Goal: Task Accomplishment & Management: Use online tool/utility

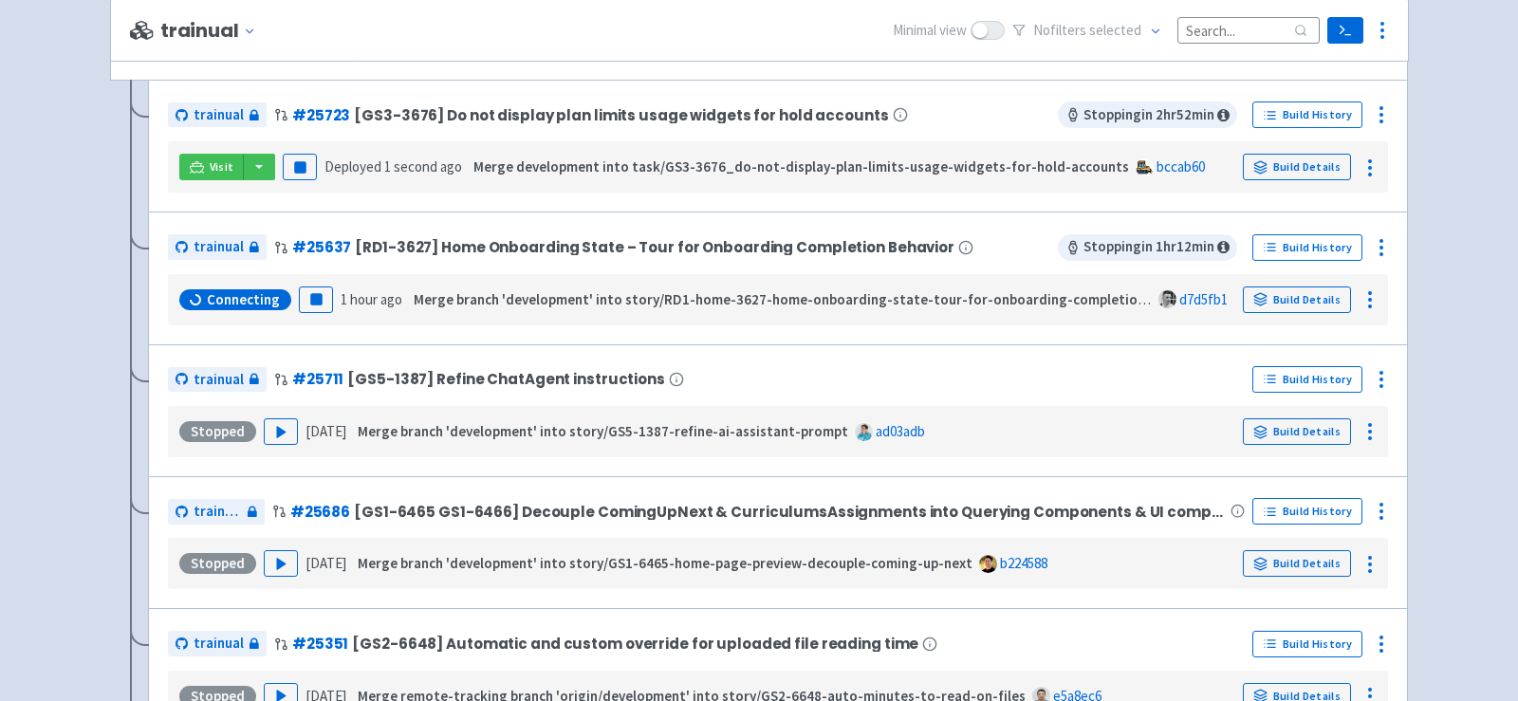
scroll to position [428, 0]
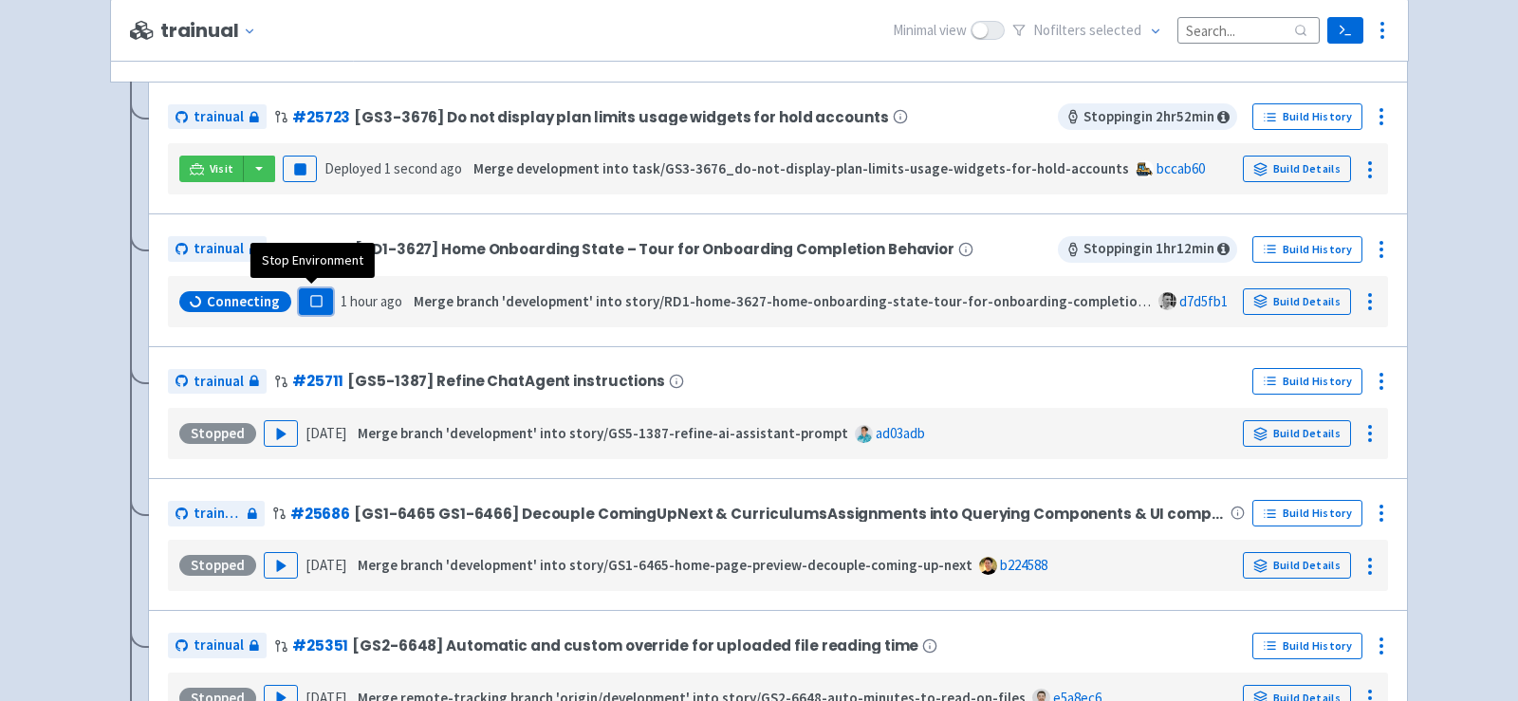
click at [303, 289] on button "Pause" at bounding box center [316, 301] width 34 height 27
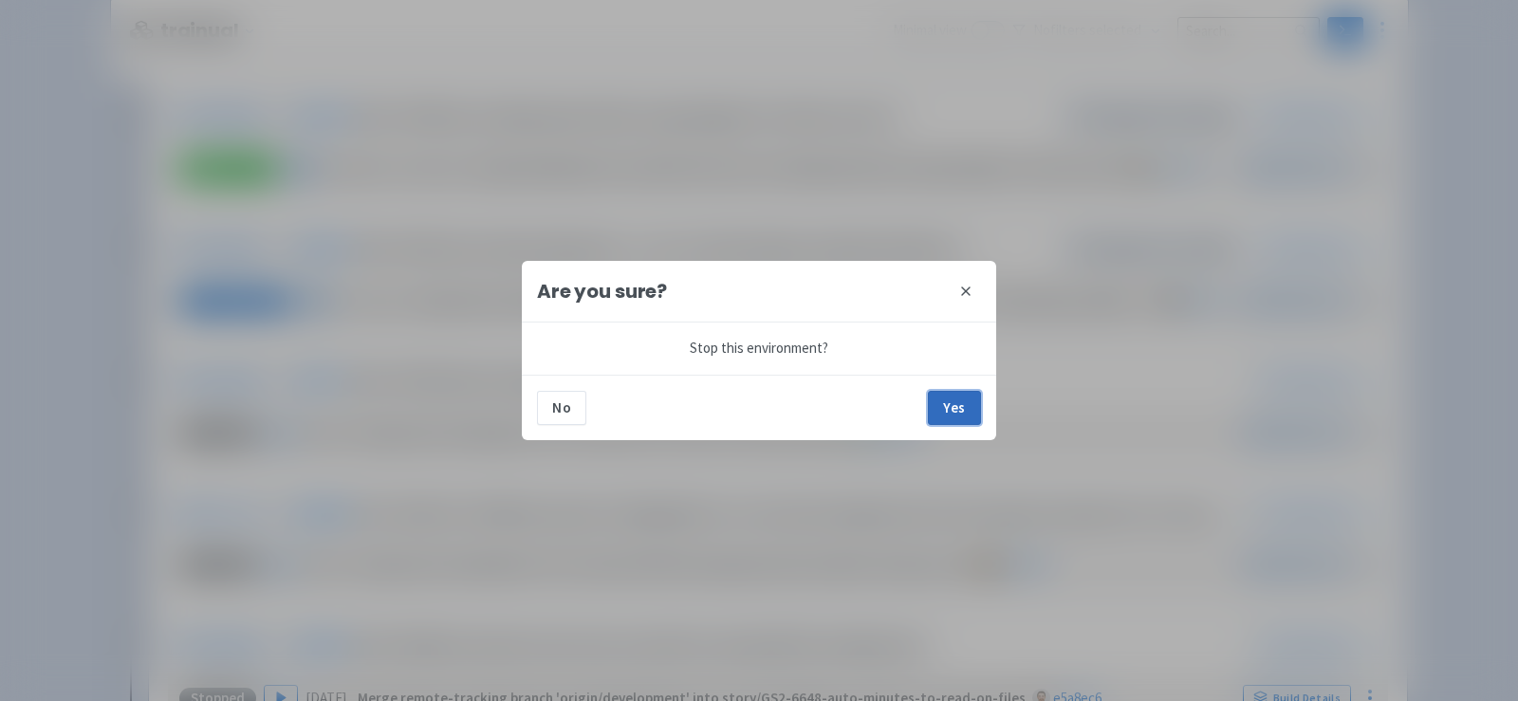
click at [952, 399] on button "Yes" at bounding box center [954, 408] width 53 height 34
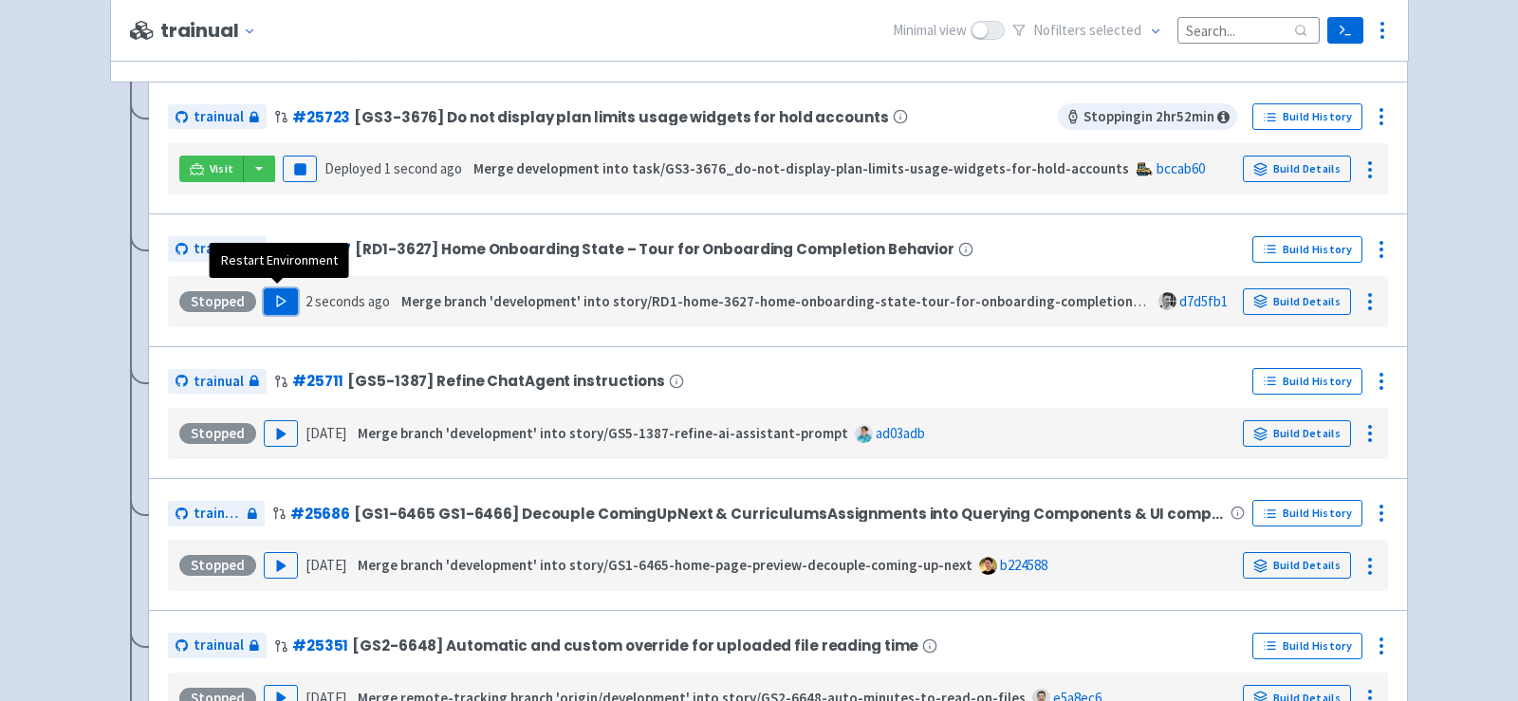
click at [268, 303] on button "Play" at bounding box center [281, 301] width 34 height 27
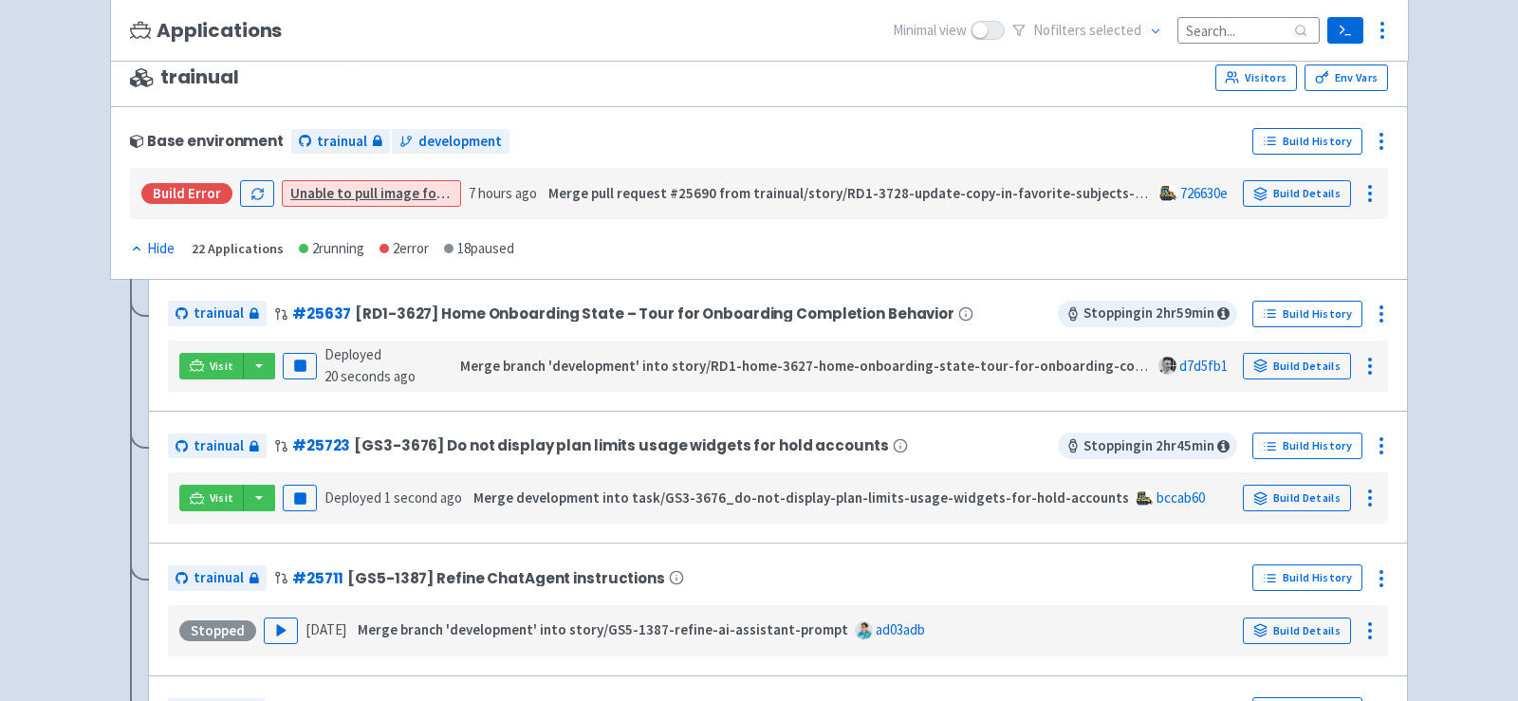
scroll to position [234, 0]
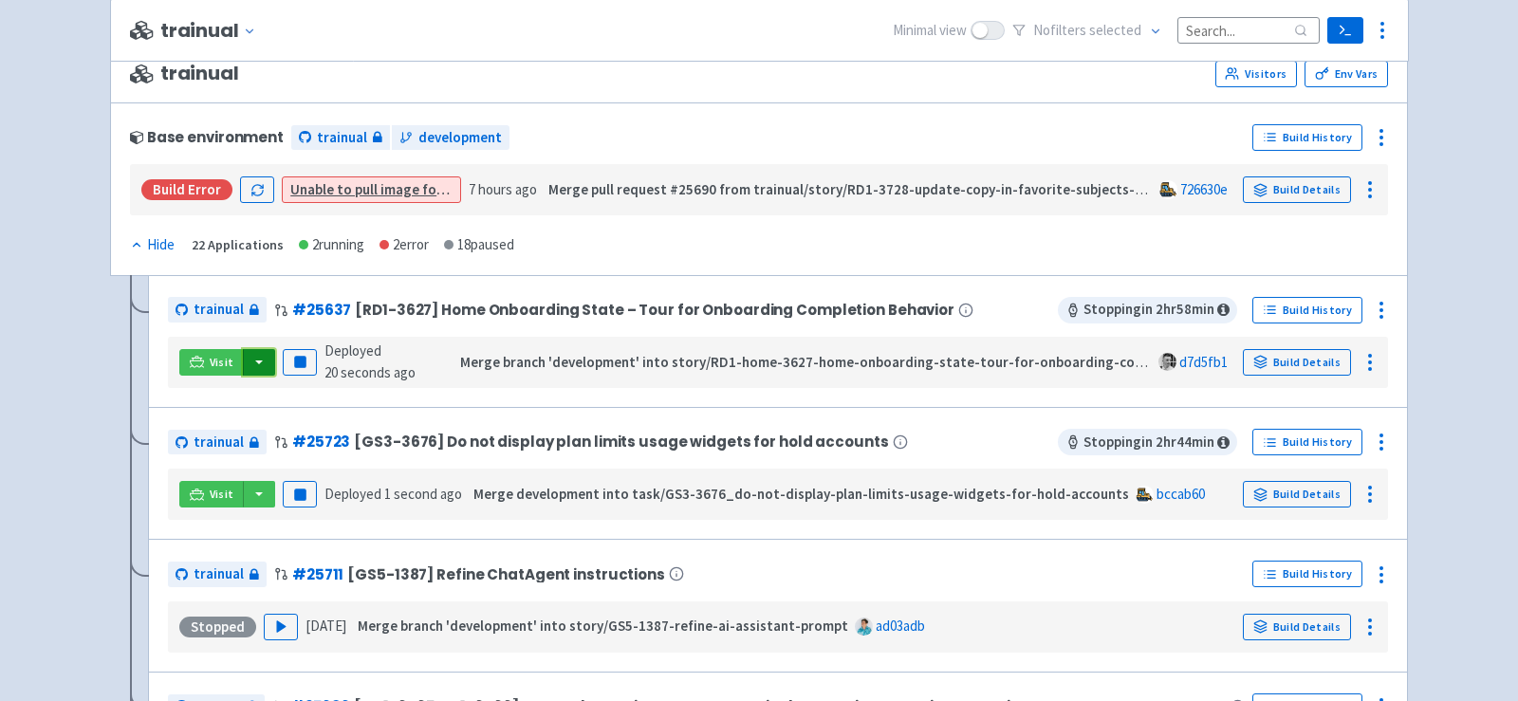
click at [250, 355] on button "button" at bounding box center [259, 362] width 32 height 27
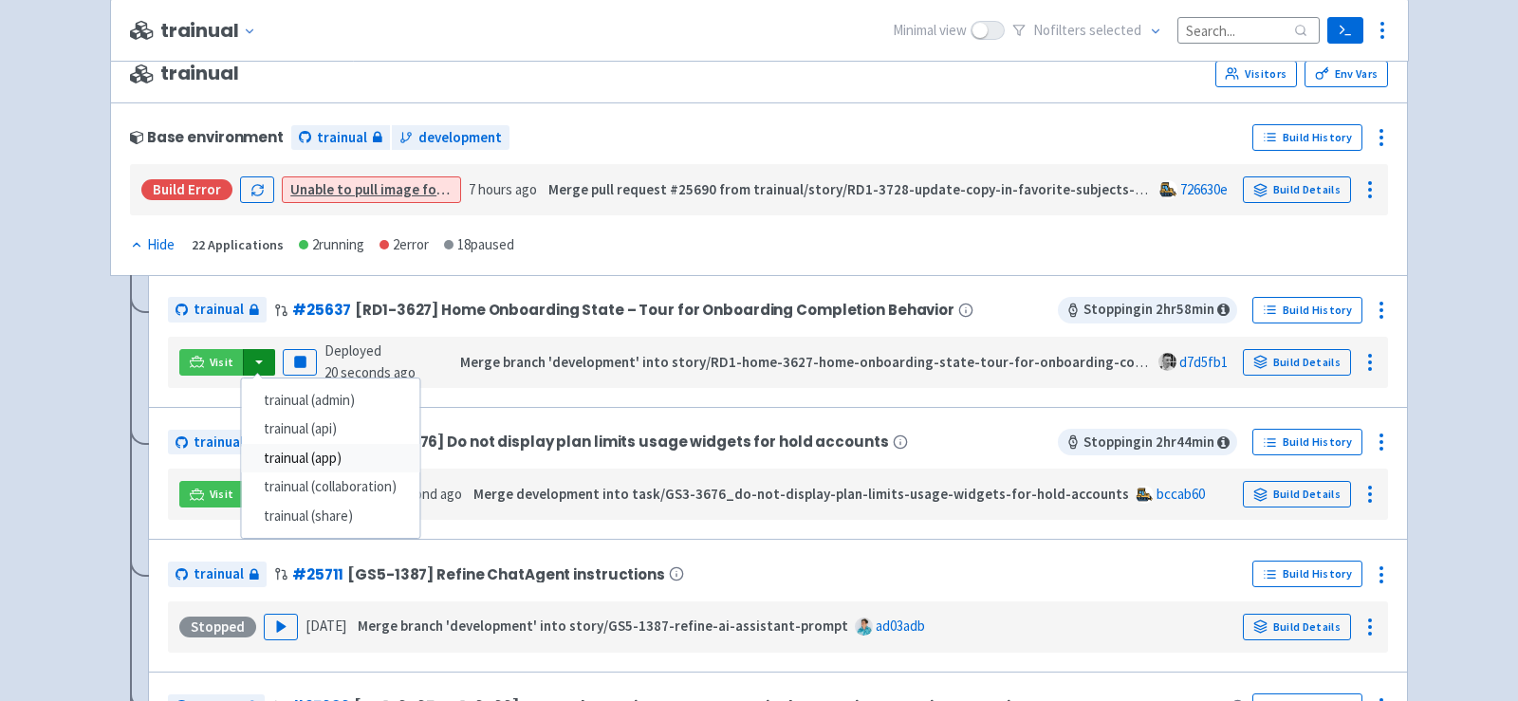
click at [322, 459] on link "trainual (app)" at bounding box center [330, 458] width 178 height 29
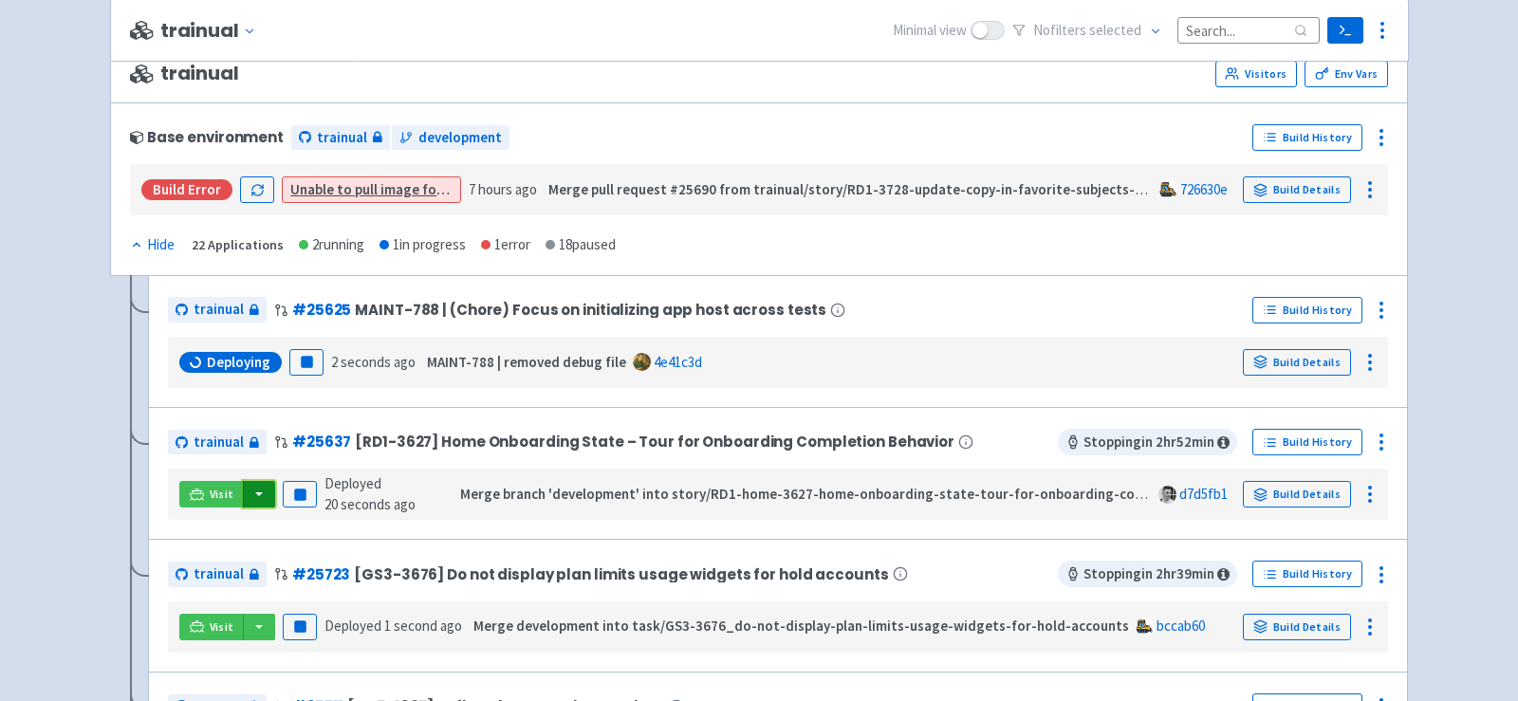
click at [256, 490] on button "button" at bounding box center [259, 494] width 32 height 27
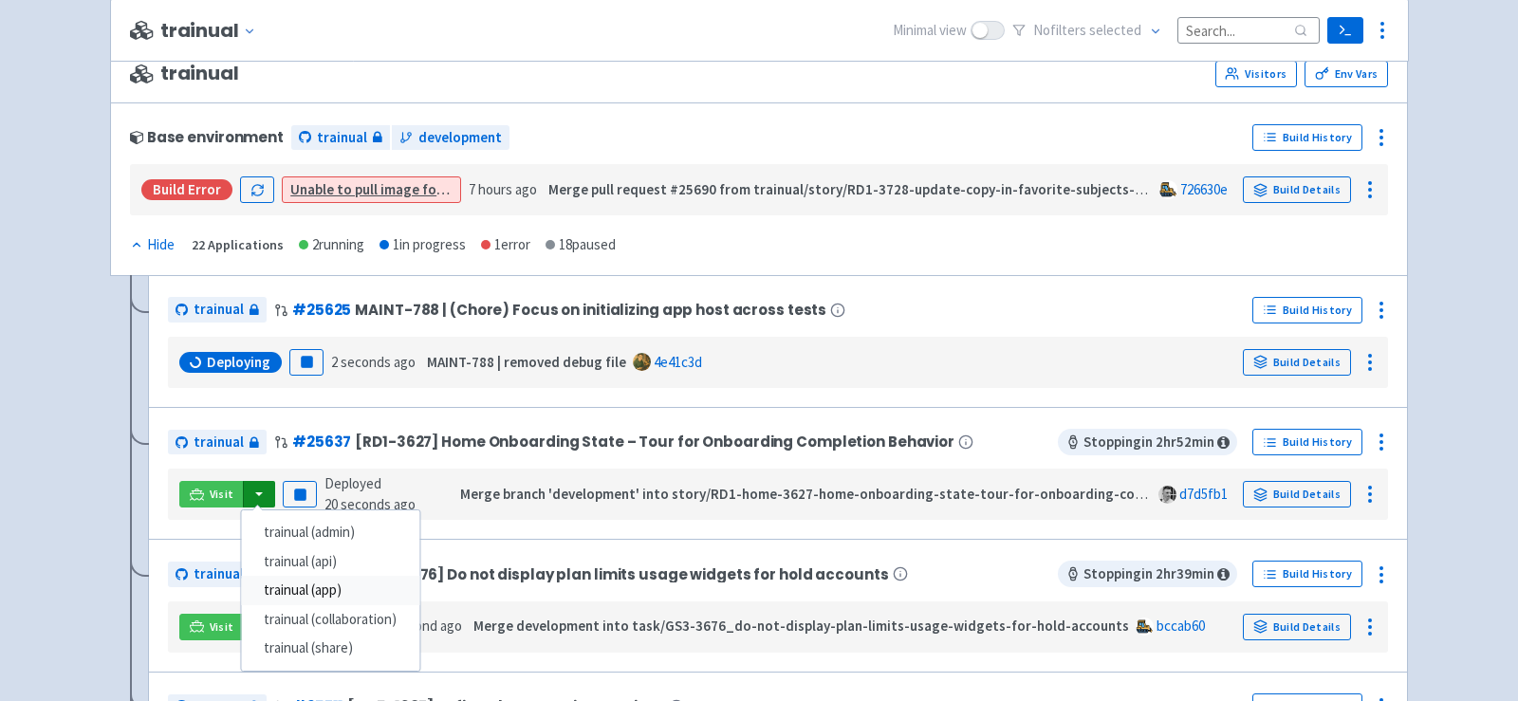
click at [331, 582] on link "trainual (app)" at bounding box center [330, 590] width 178 height 29
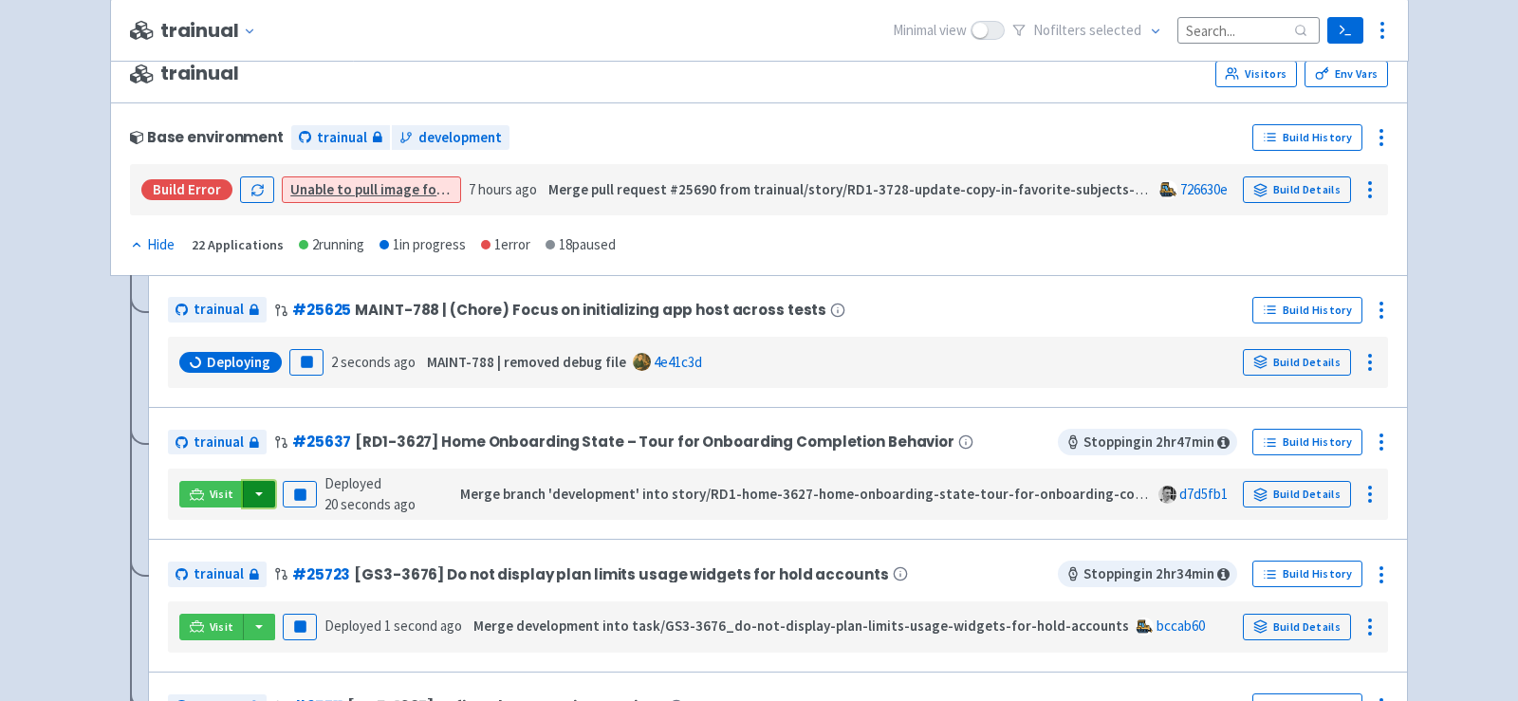
click at [265, 490] on button "button" at bounding box center [259, 494] width 32 height 27
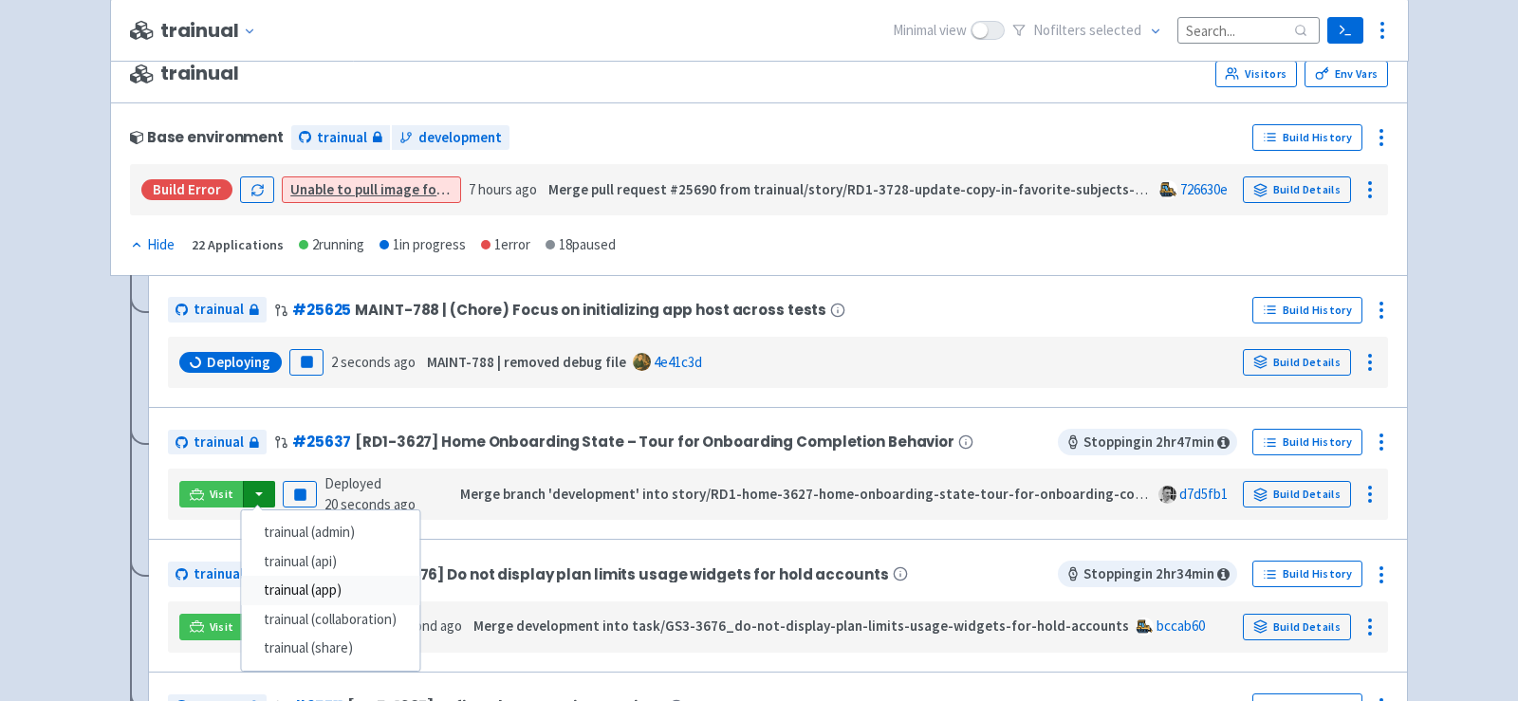
click at [365, 577] on link "trainual (app)" at bounding box center [330, 590] width 178 height 29
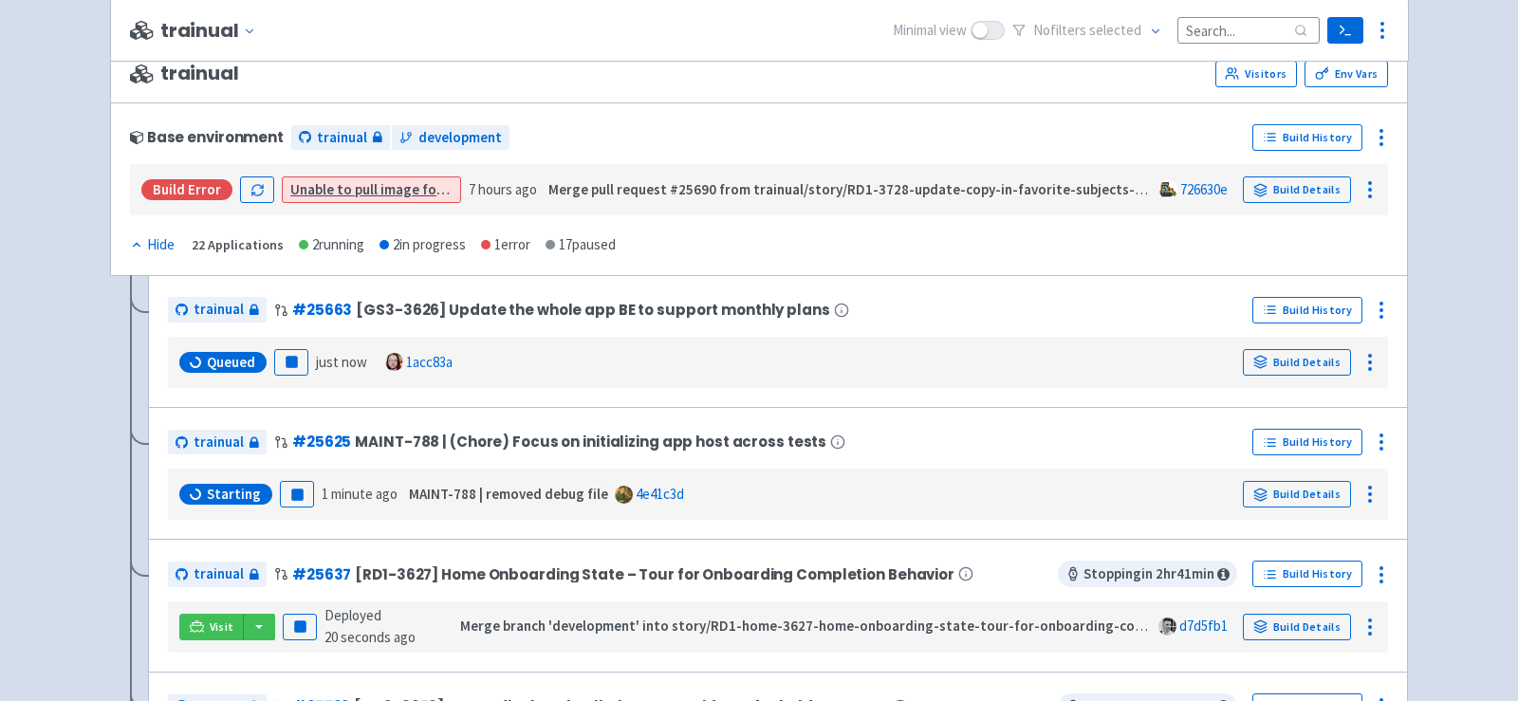
click at [261, 635] on div "Visit trainual (admin) trainual (api) trainual (app) trainual (collaboration) t…" at bounding box center [777, 627] width 1205 height 36
click at [255, 625] on button "button" at bounding box center [259, 627] width 32 height 27
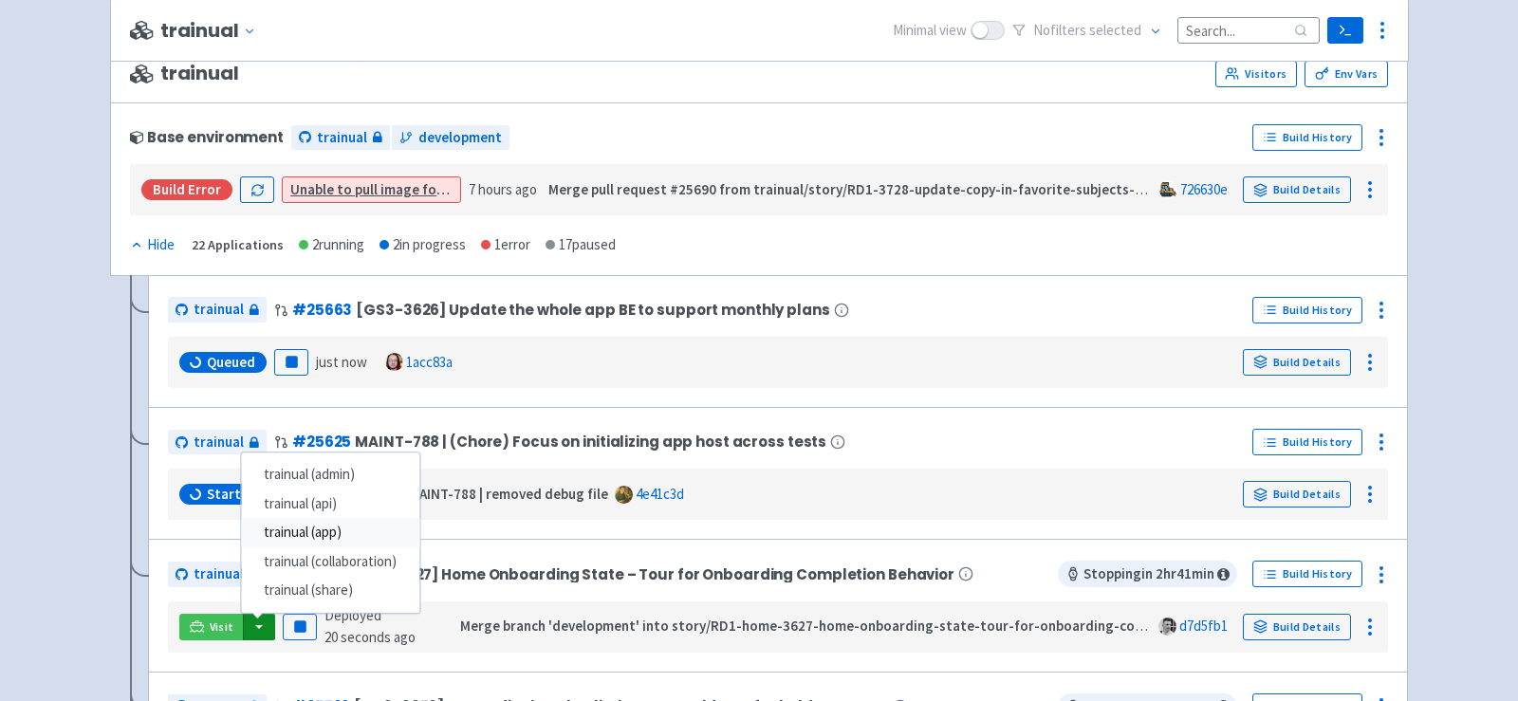
click at [324, 532] on link "trainual (app)" at bounding box center [330, 532] width 178 height 29
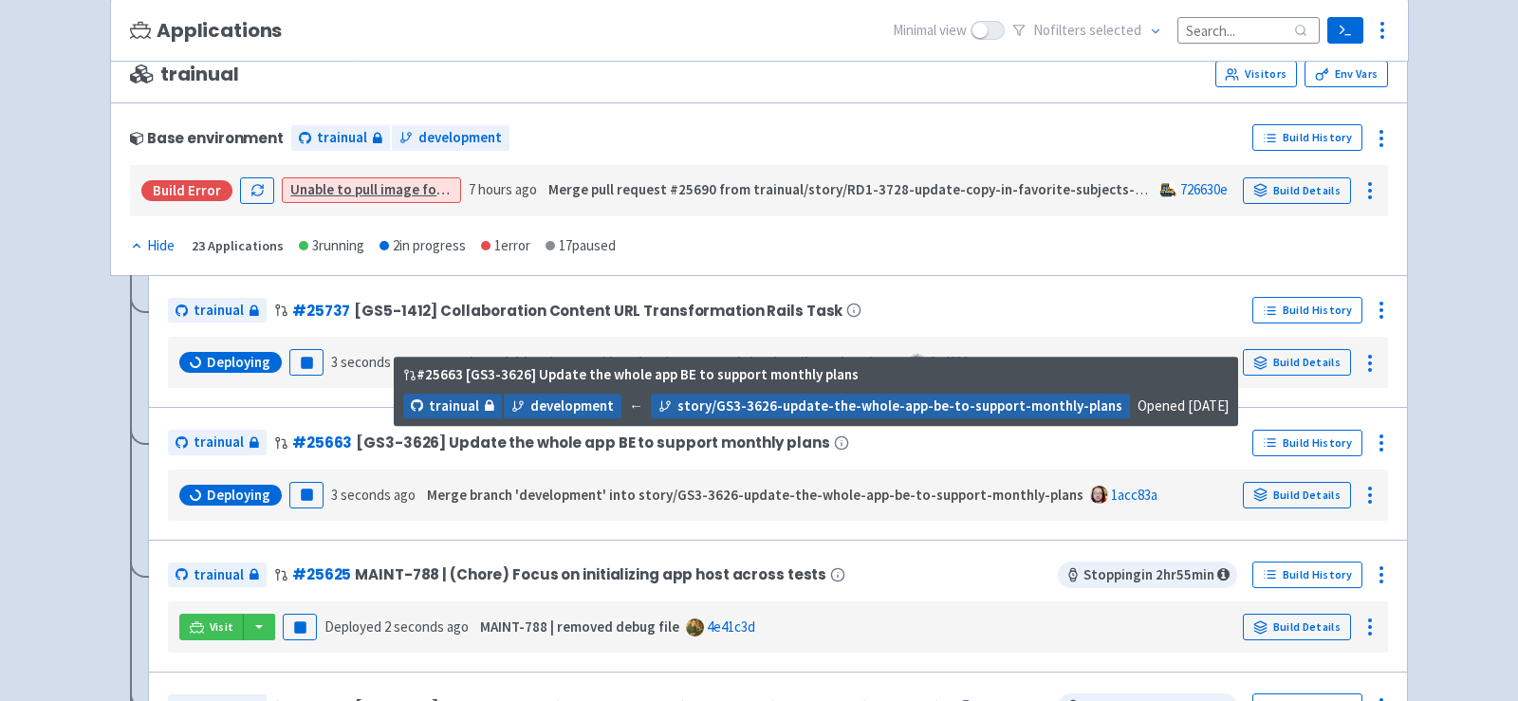
scroll to position [0, 0]
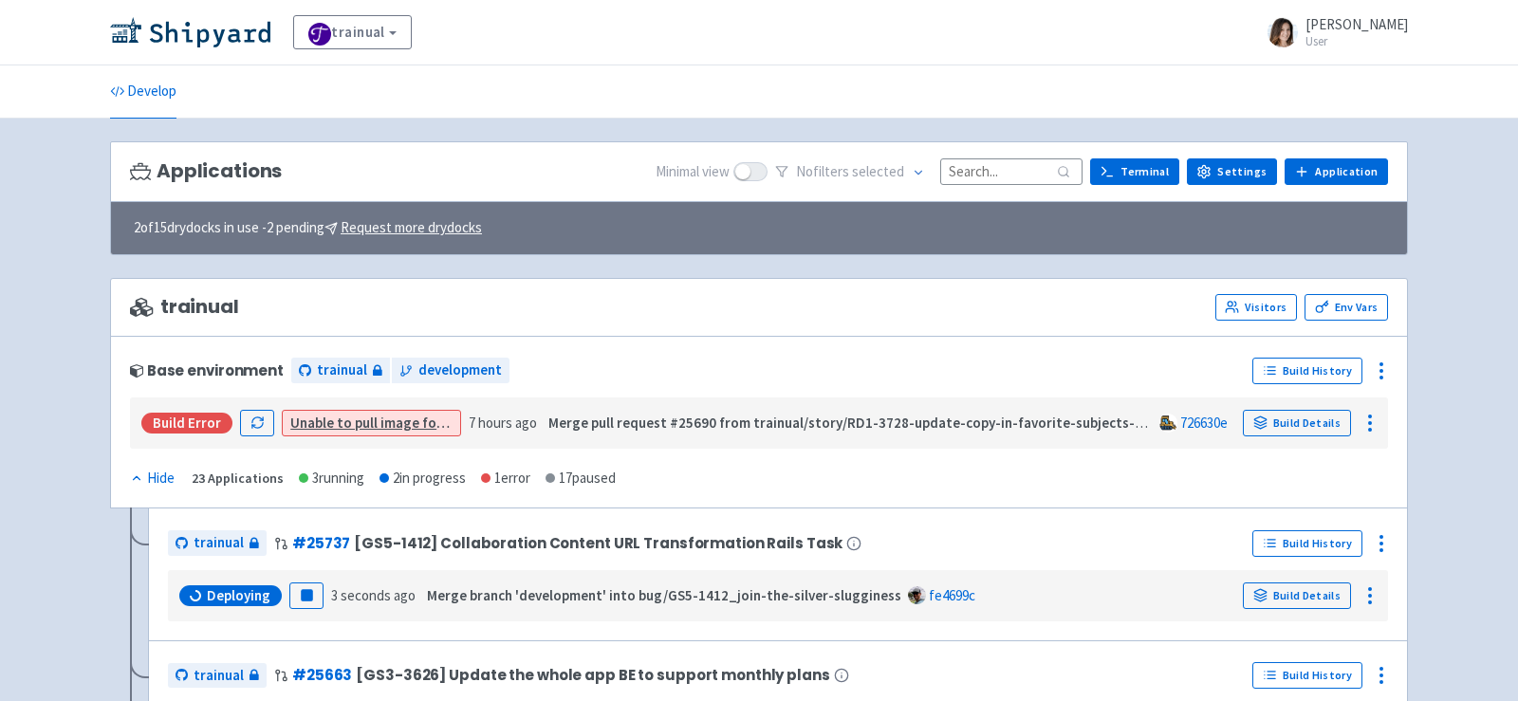
click at [999, 175] on input at bounding box center [1011, 171] width 142 height 26
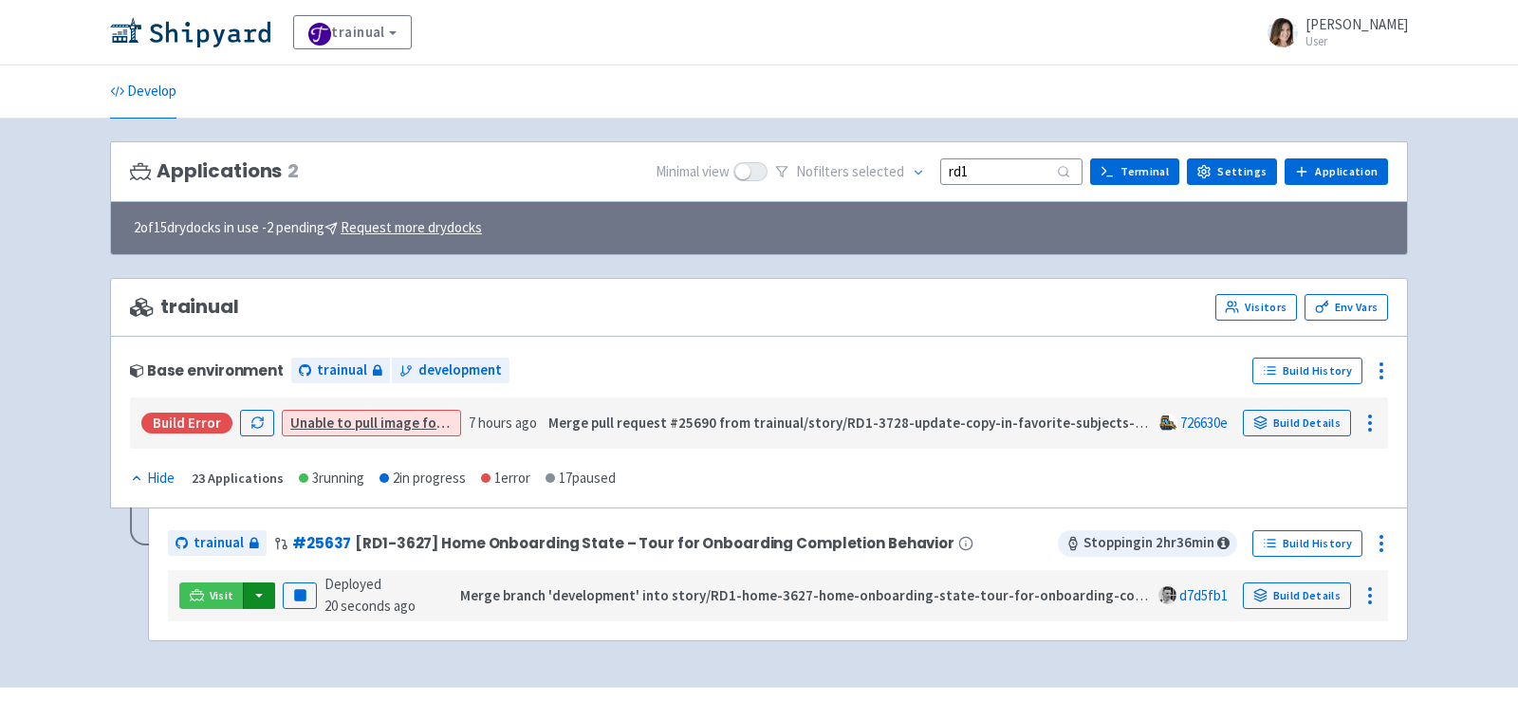
type input "rd1"
click at [255, 594] on button "button" at bounding box center [259, 595] width 32 height 27
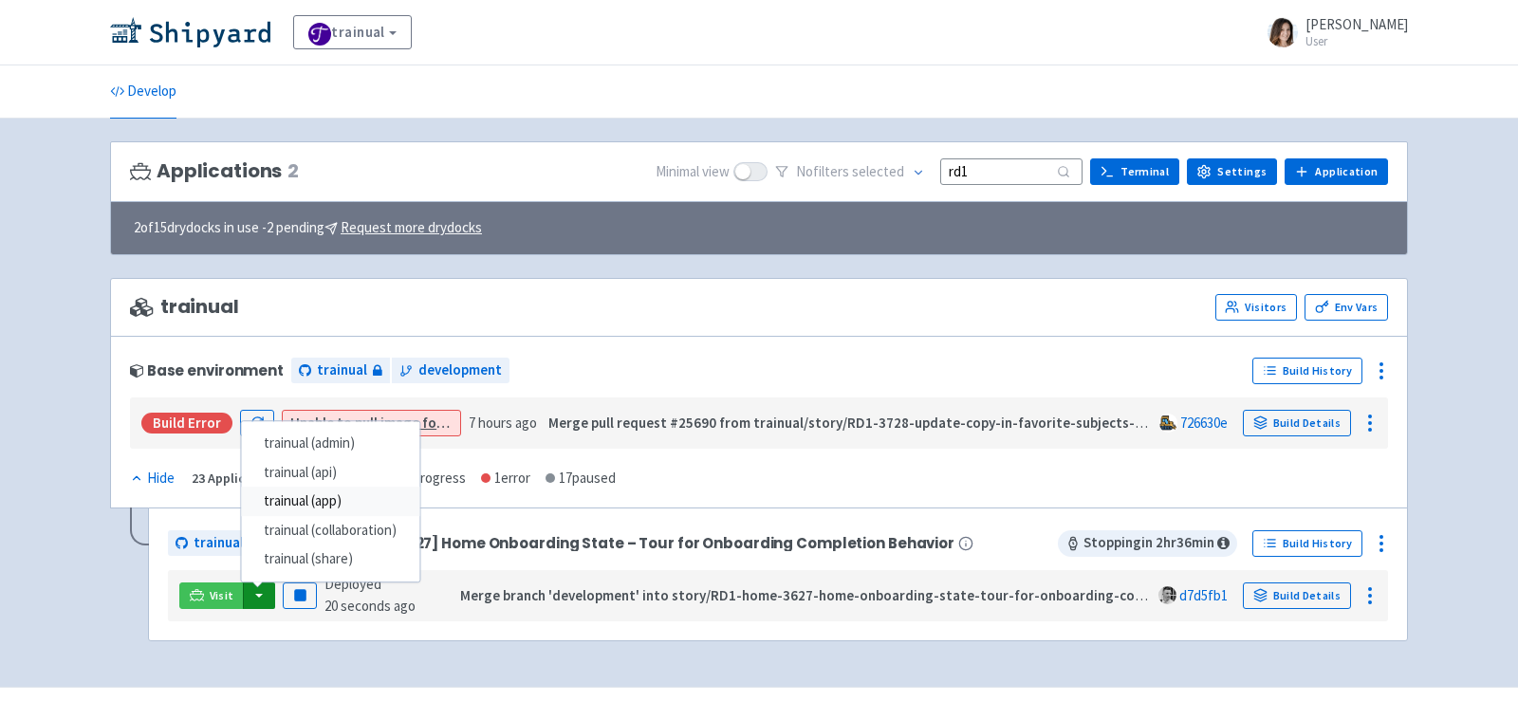
click at [364, 499] on link "trainual (app)" at bounding box center [330, 502] width 178 height 29
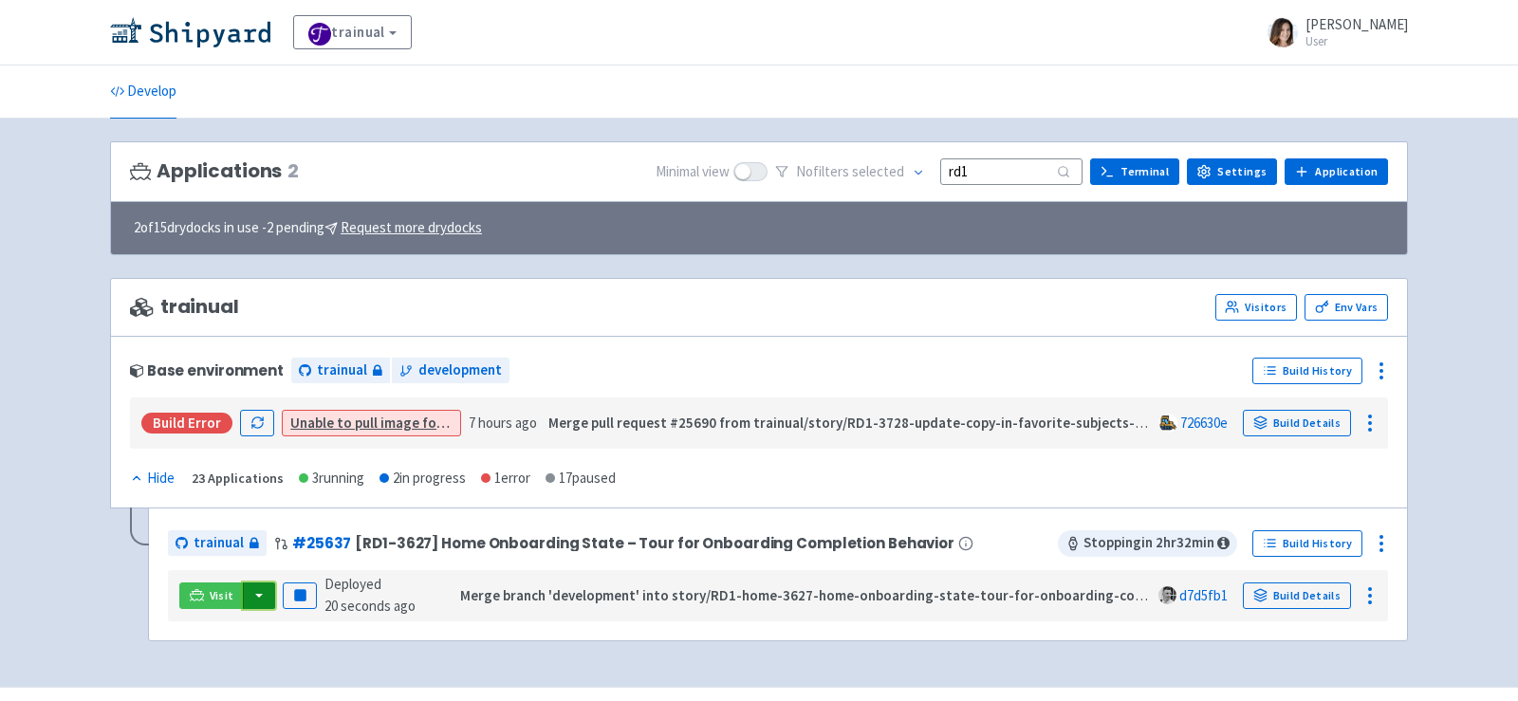
click at [256, 594] on button "button" at bounding box center [259, 595] width 32 height 27
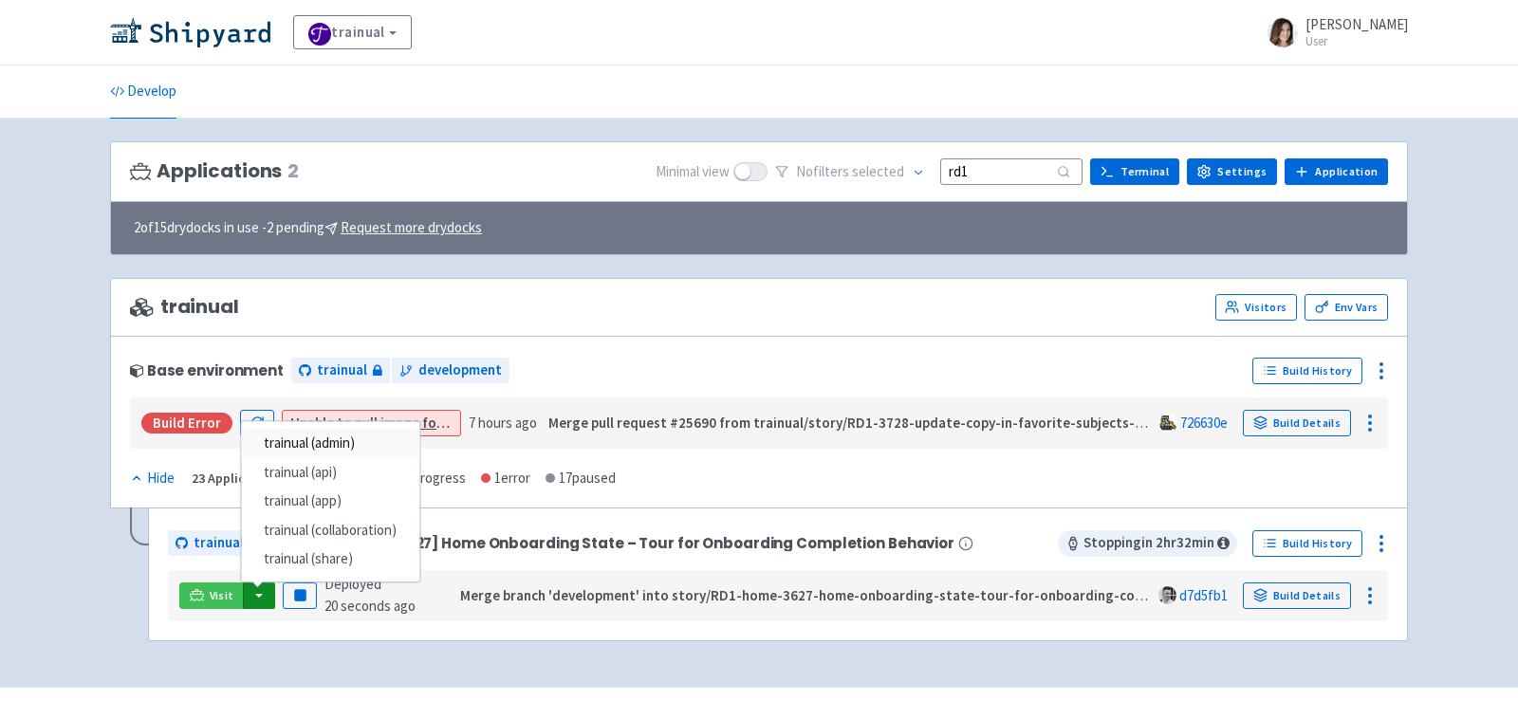
click at [386, 435] on link "trainual (admin)" at bounding box center [330, 444] width 178 height 29
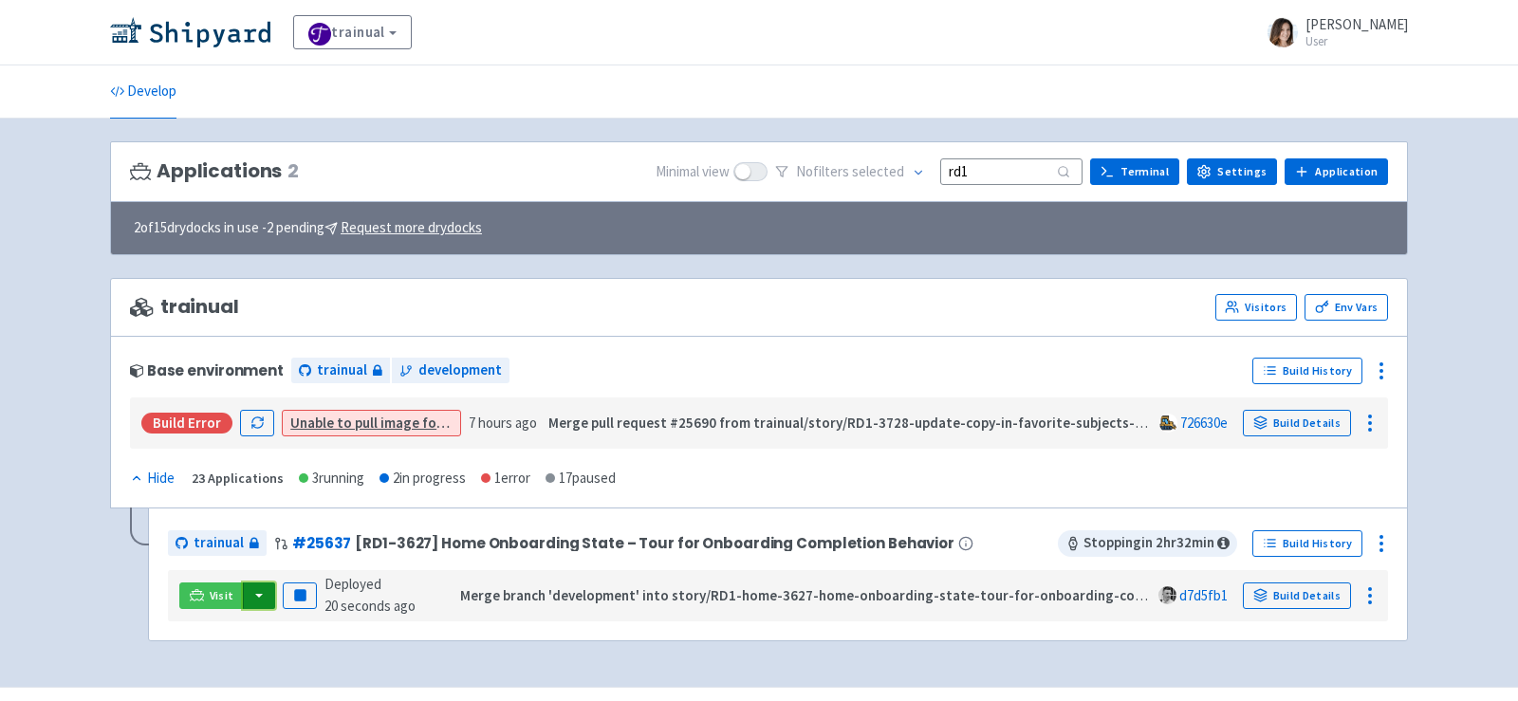
click at [245, 588] on button "button" at bounding box center [259, 595] width 32 height 27
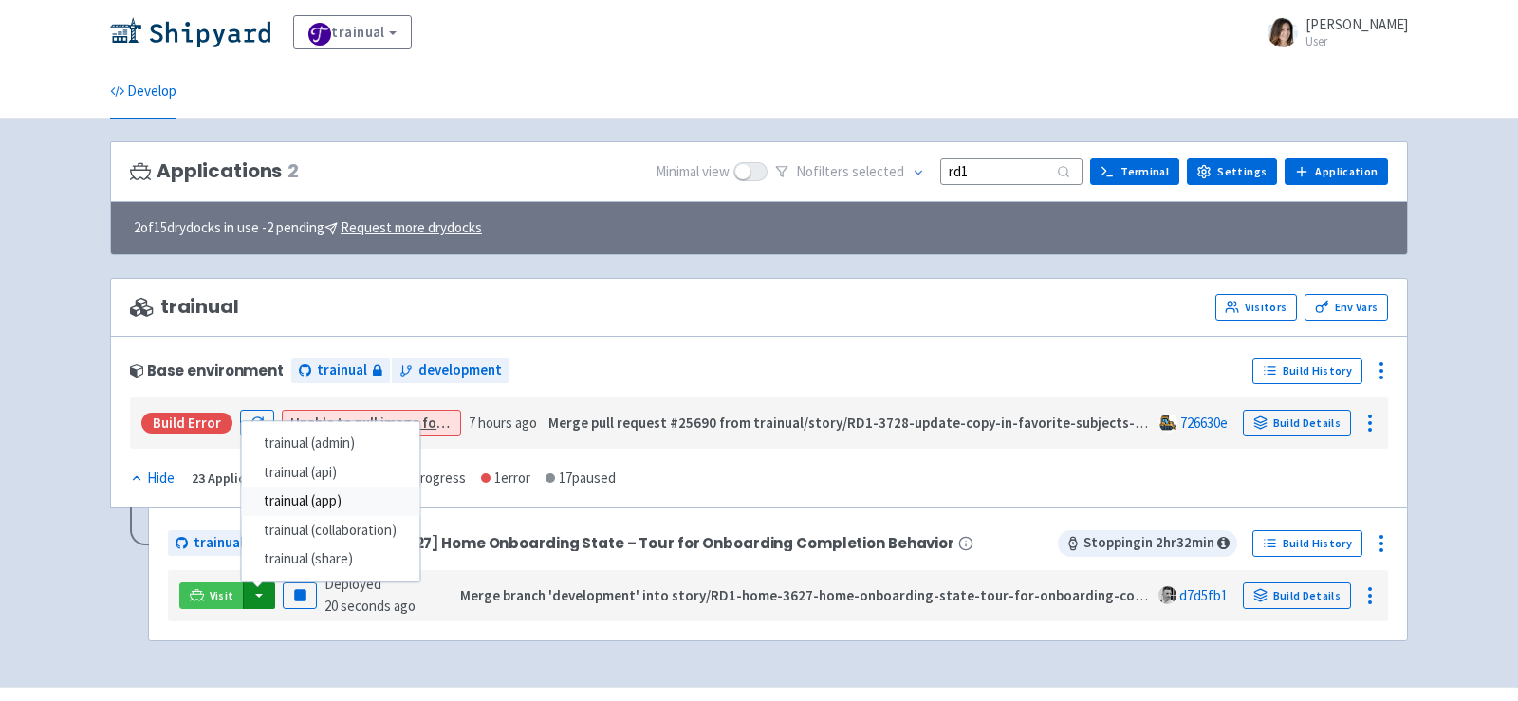
click at [345, 493] on link "trainual (app)" at bounding box center [330, 502] width 178 height 29
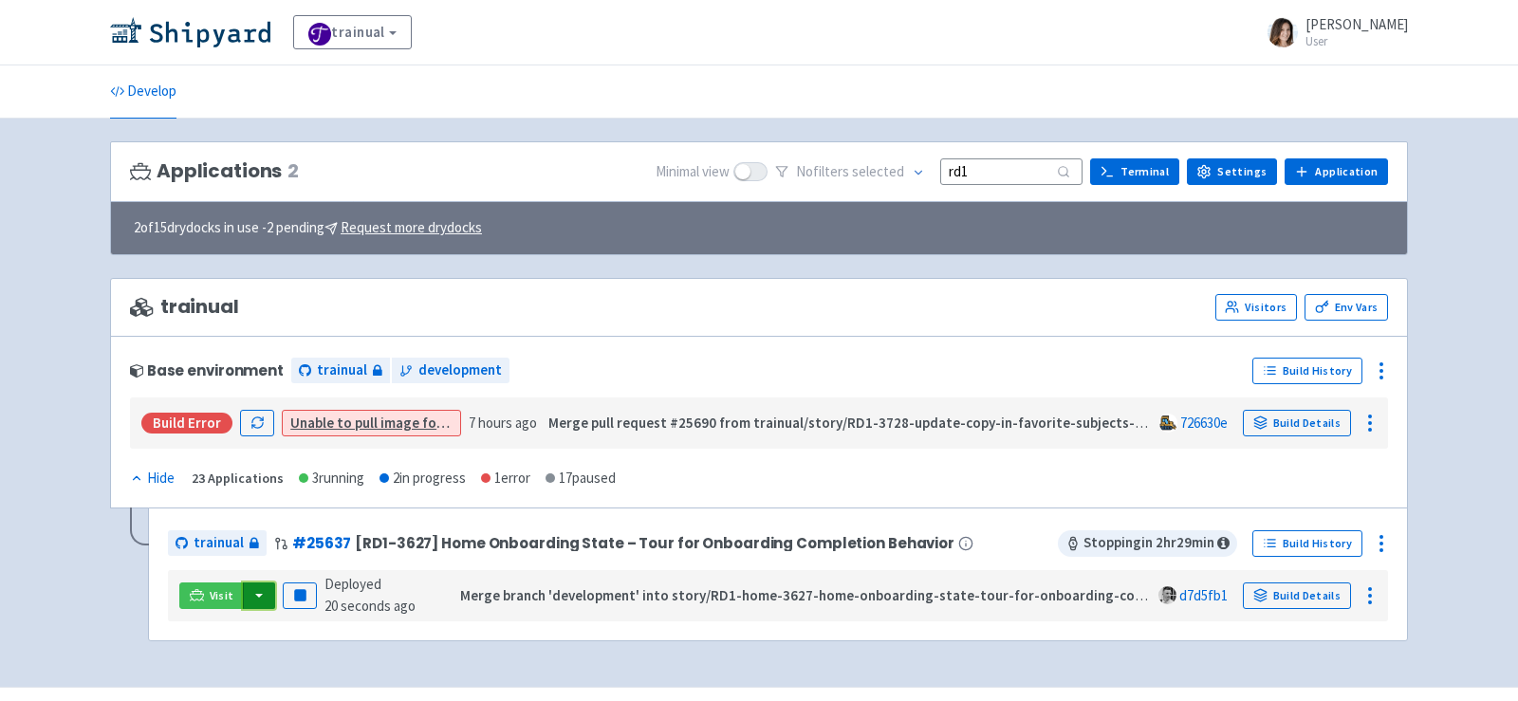
click at [259, 597] on button "button" at bounding box center [259, 595] width 32 height 27
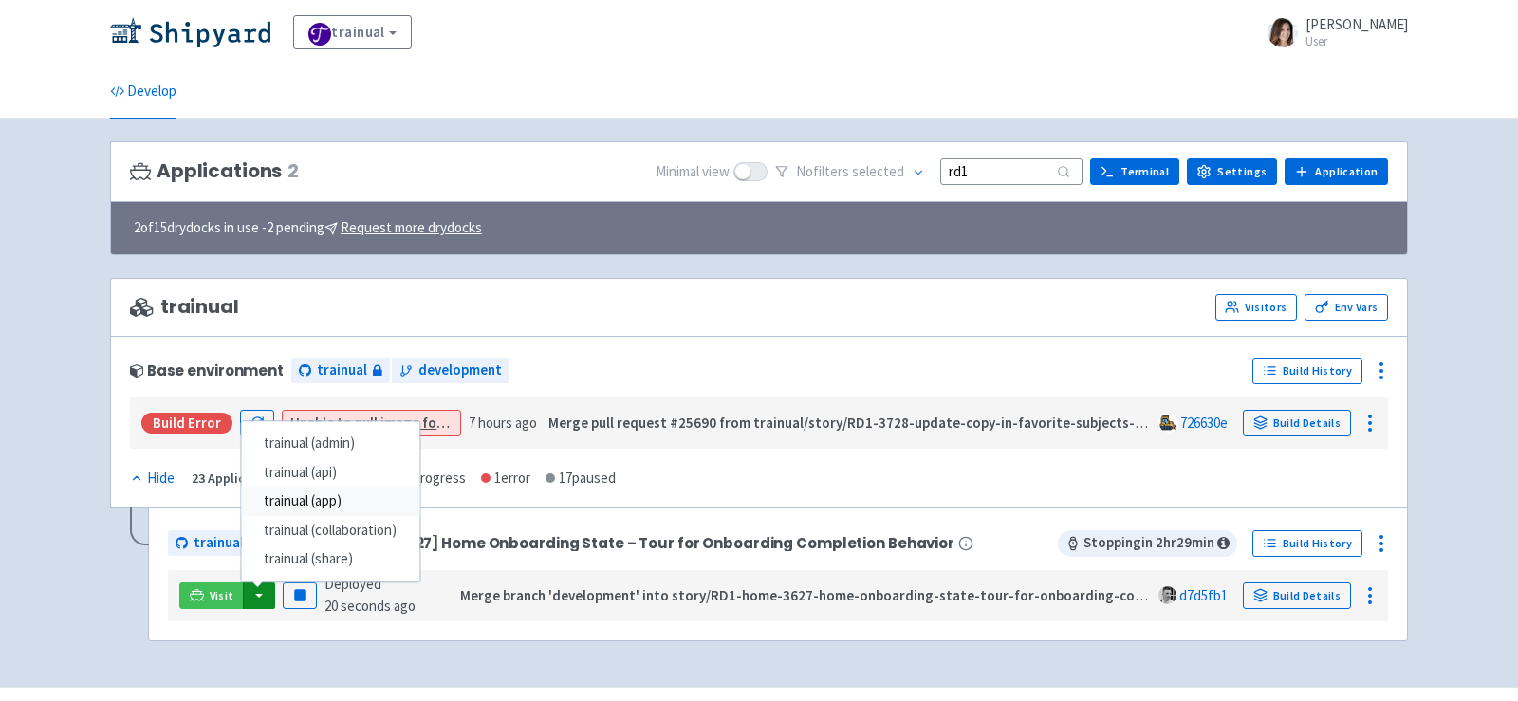
click at [353, 497] on link "trainual (app)" at bounding box center [330, 502] width 178 height 29
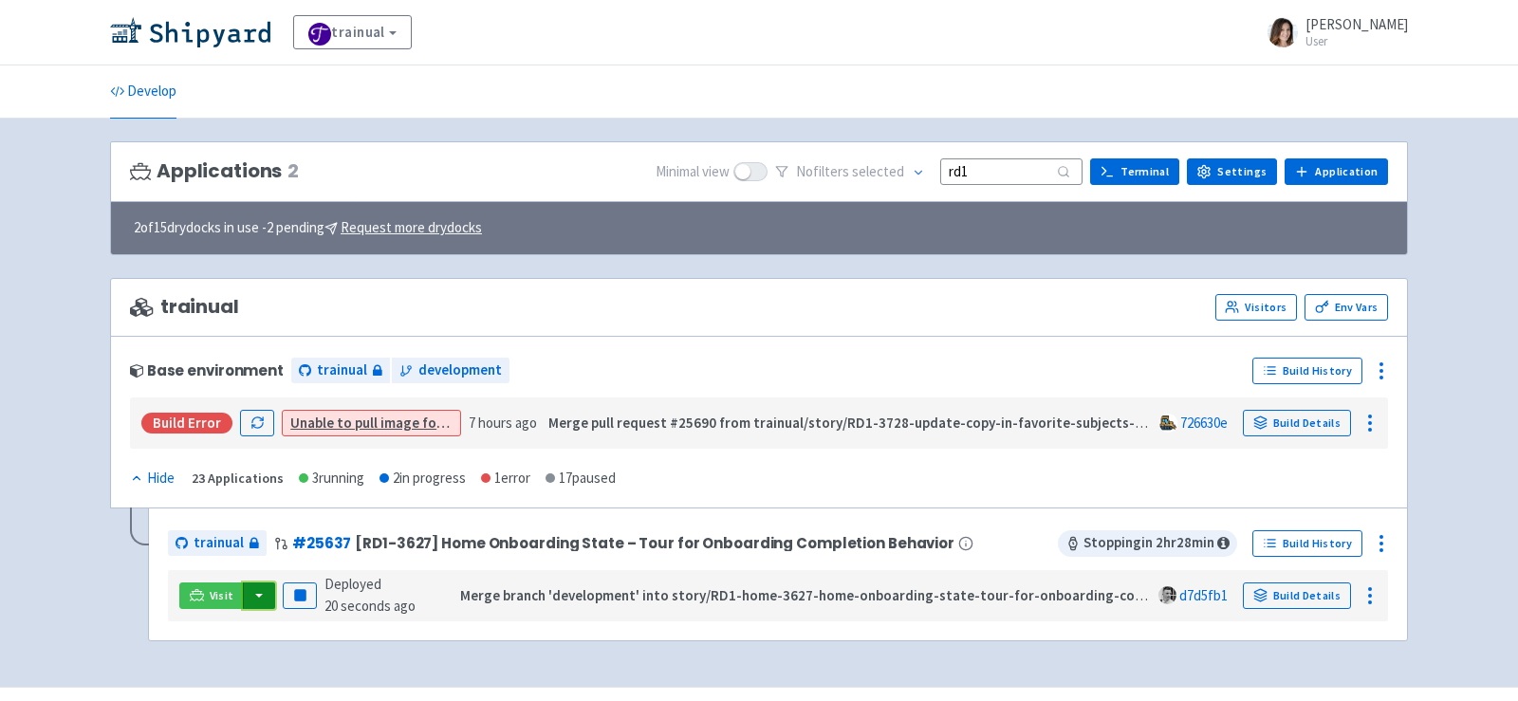
click at [260, 597] on button "button" at bounding box center [259, 595] width 32 height 27
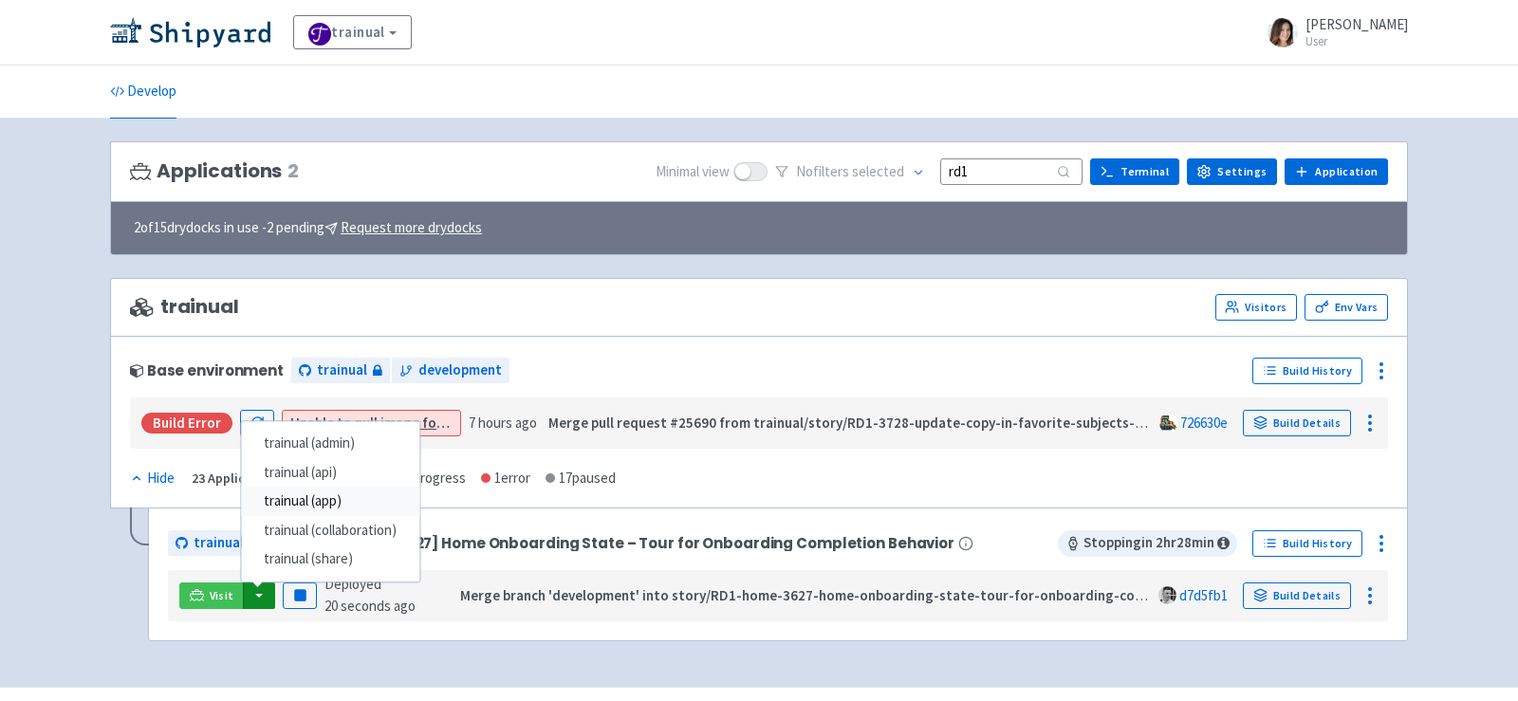
click at [357, 504] on link "trainual (app)" at bounding box center [330, 502] width 178 height 29
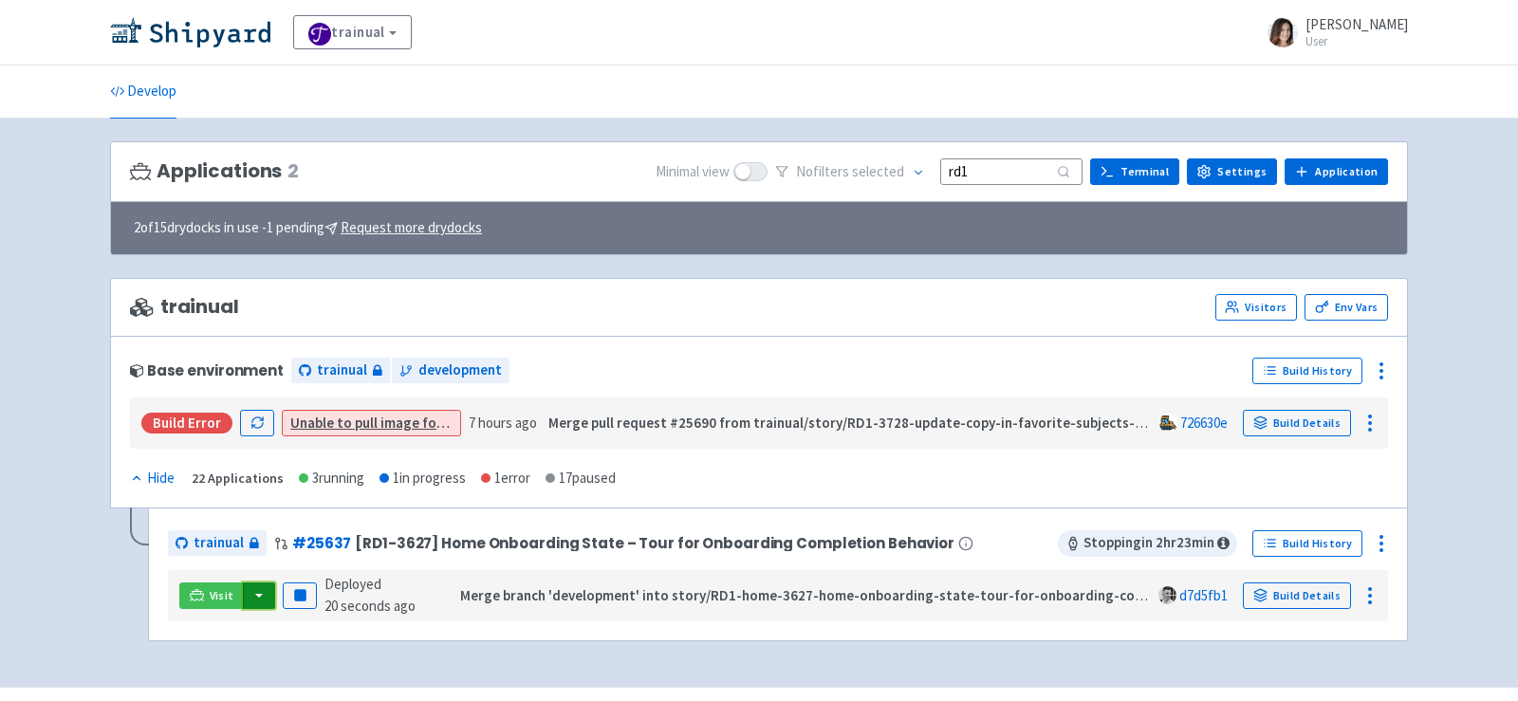
click at [263, 592] on button "button" at bounding box center [259, 595] width 32 height 27
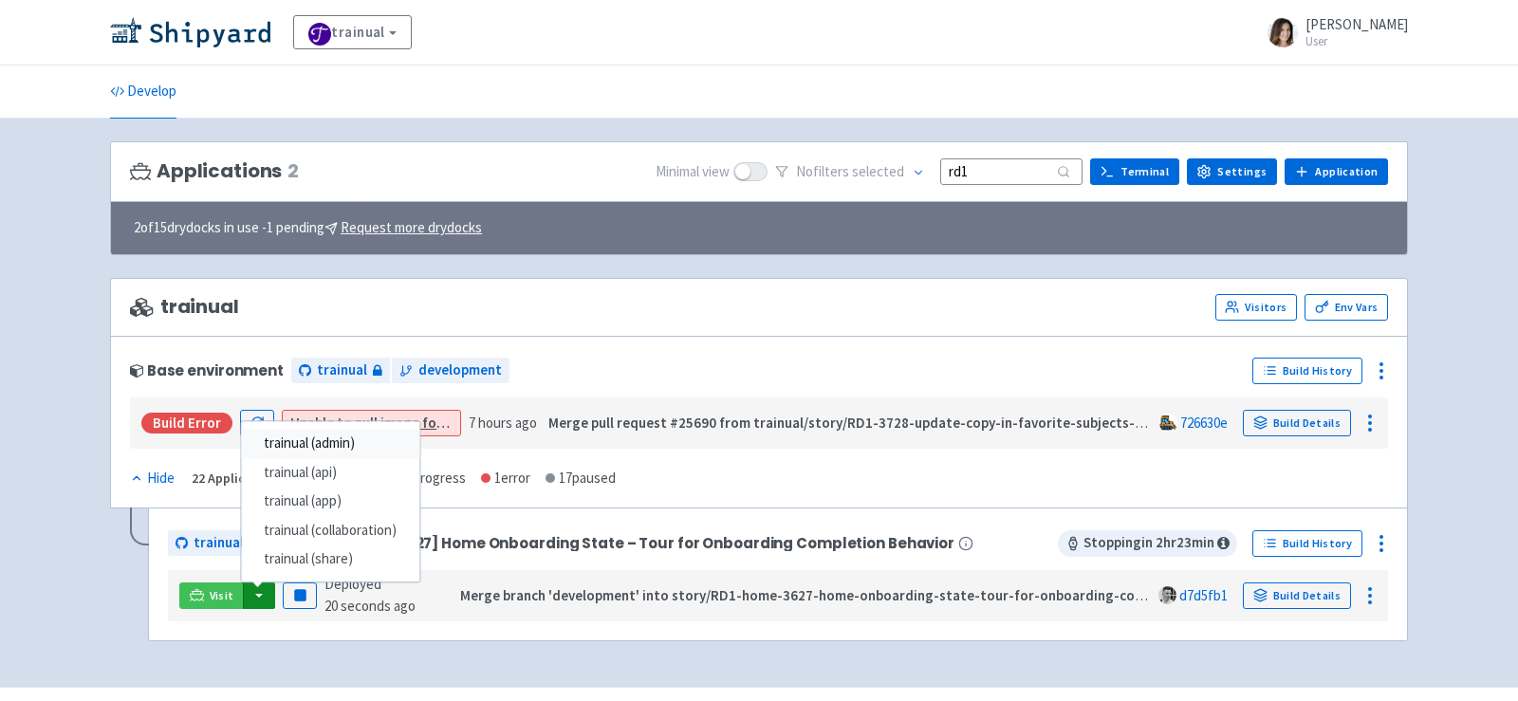
click at [343, 433] on link "trainual (admin)" at bounding box center [330, 444] width 178 height 29
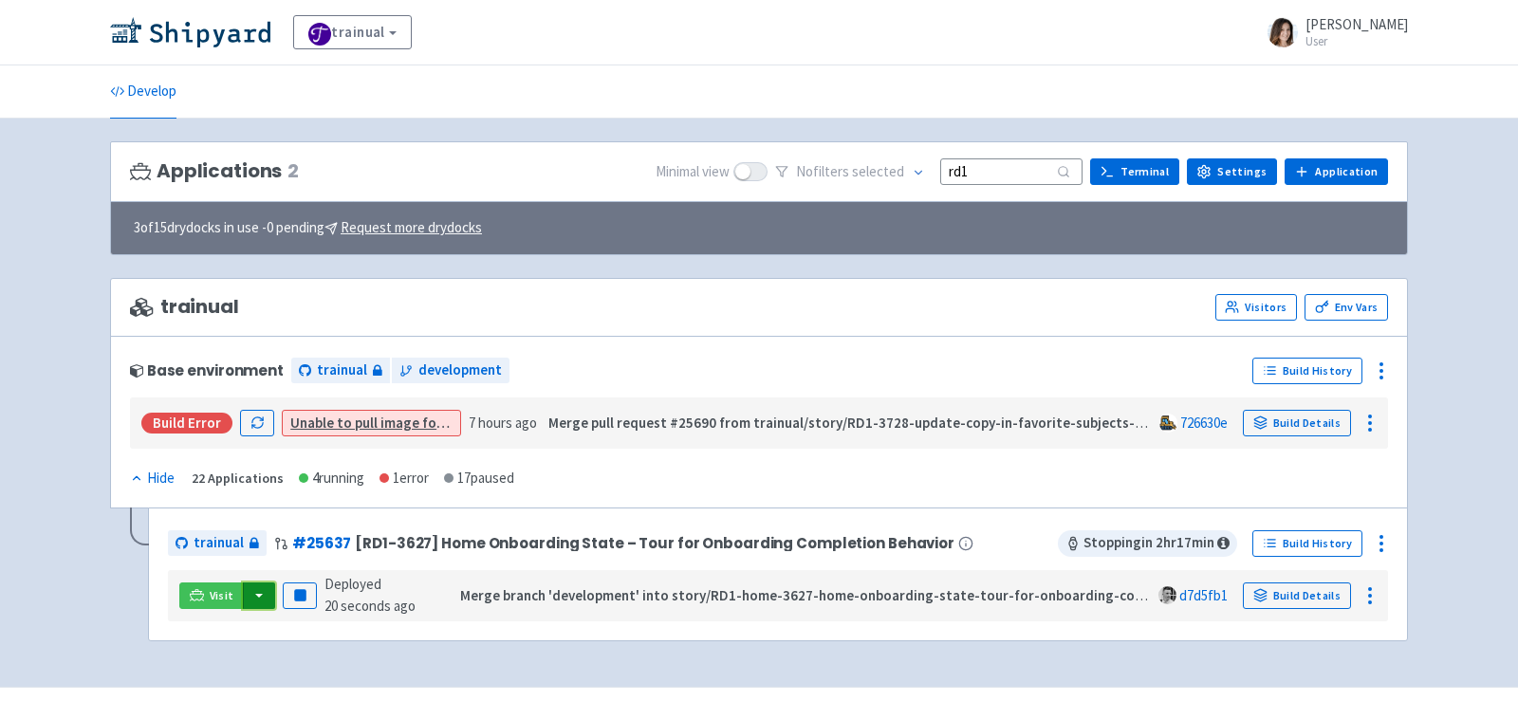
click at [254, 596] on button "button" at bounding box center [259, 595] width 32 height 27
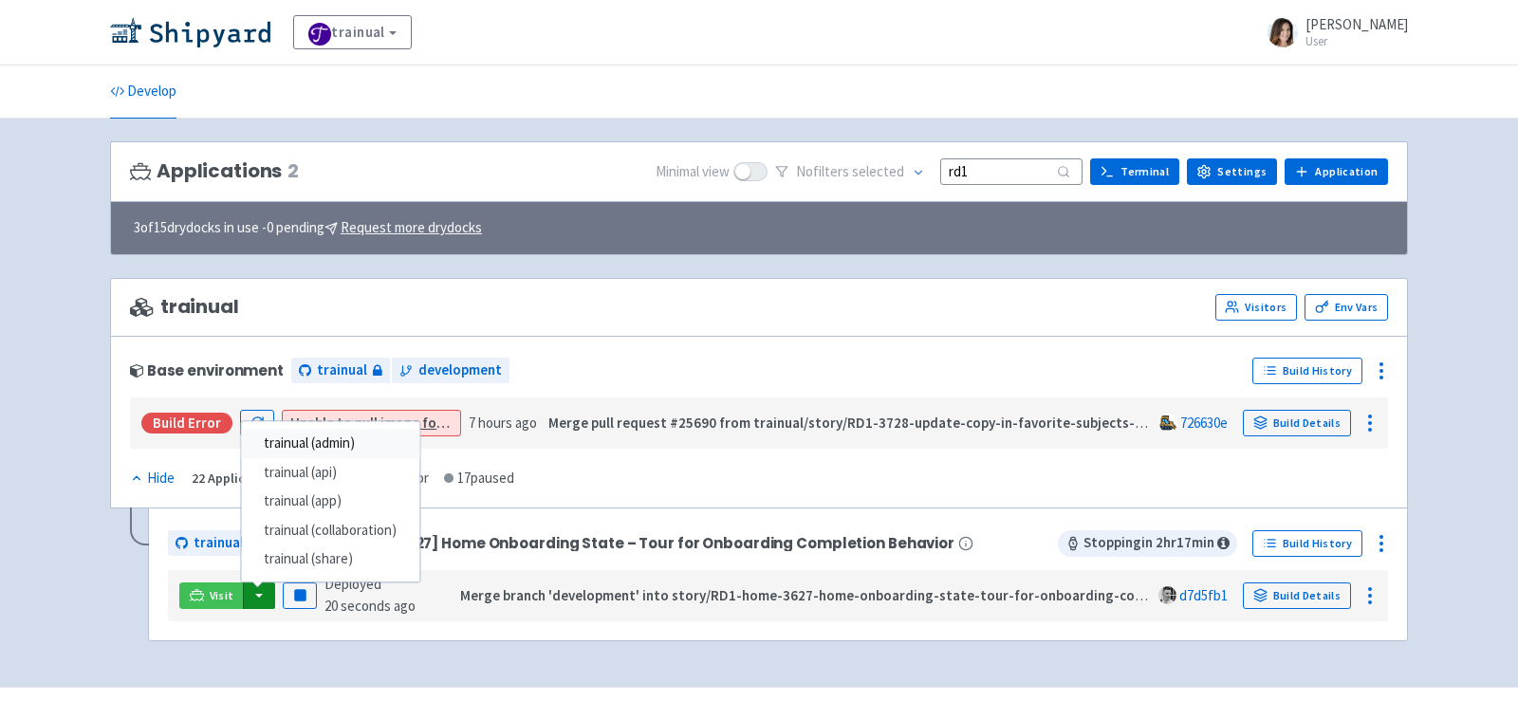
click at [367, 430] on link "trainual (admin)" at bounding box center [330, 444] width 178 height 29
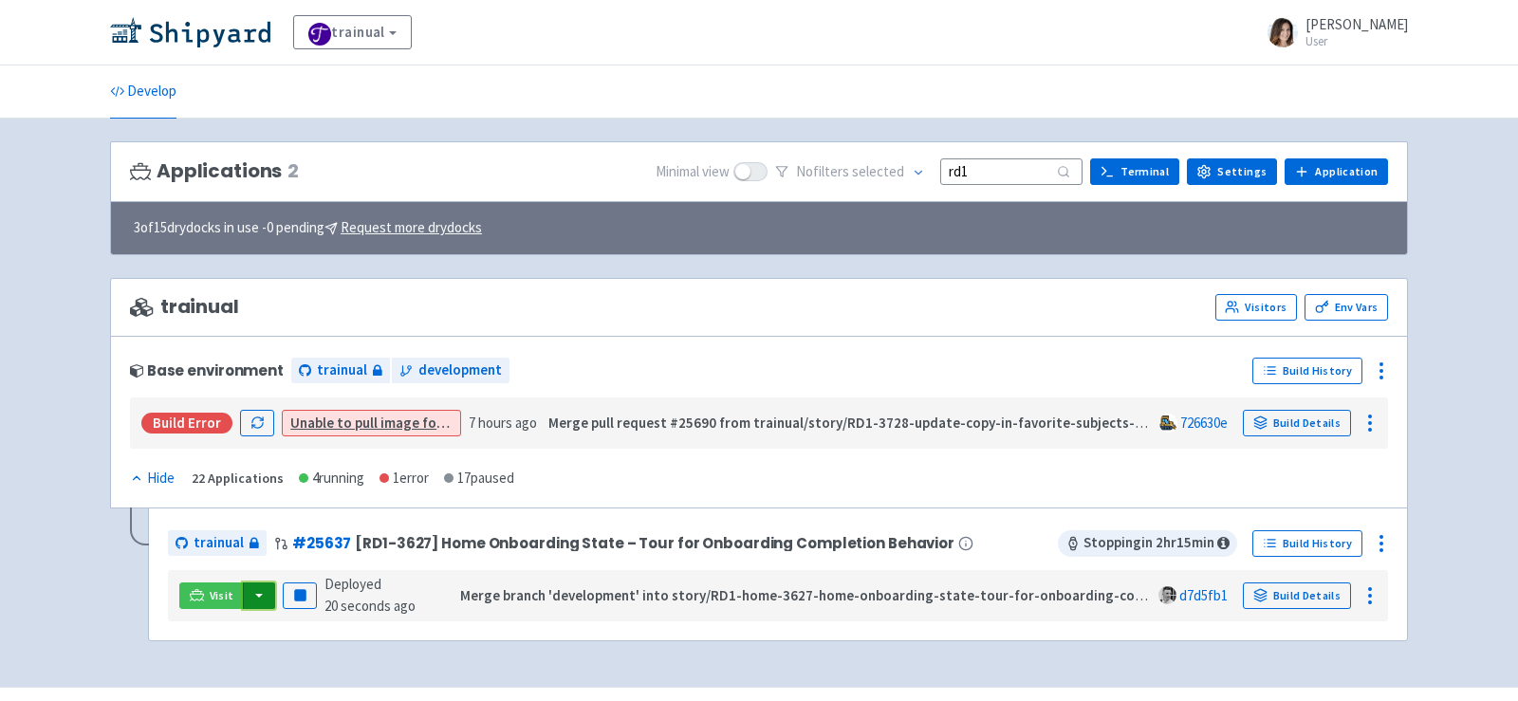
click at [264, 599] on button "button" at bounding box center [259, 595] width 32 height 27
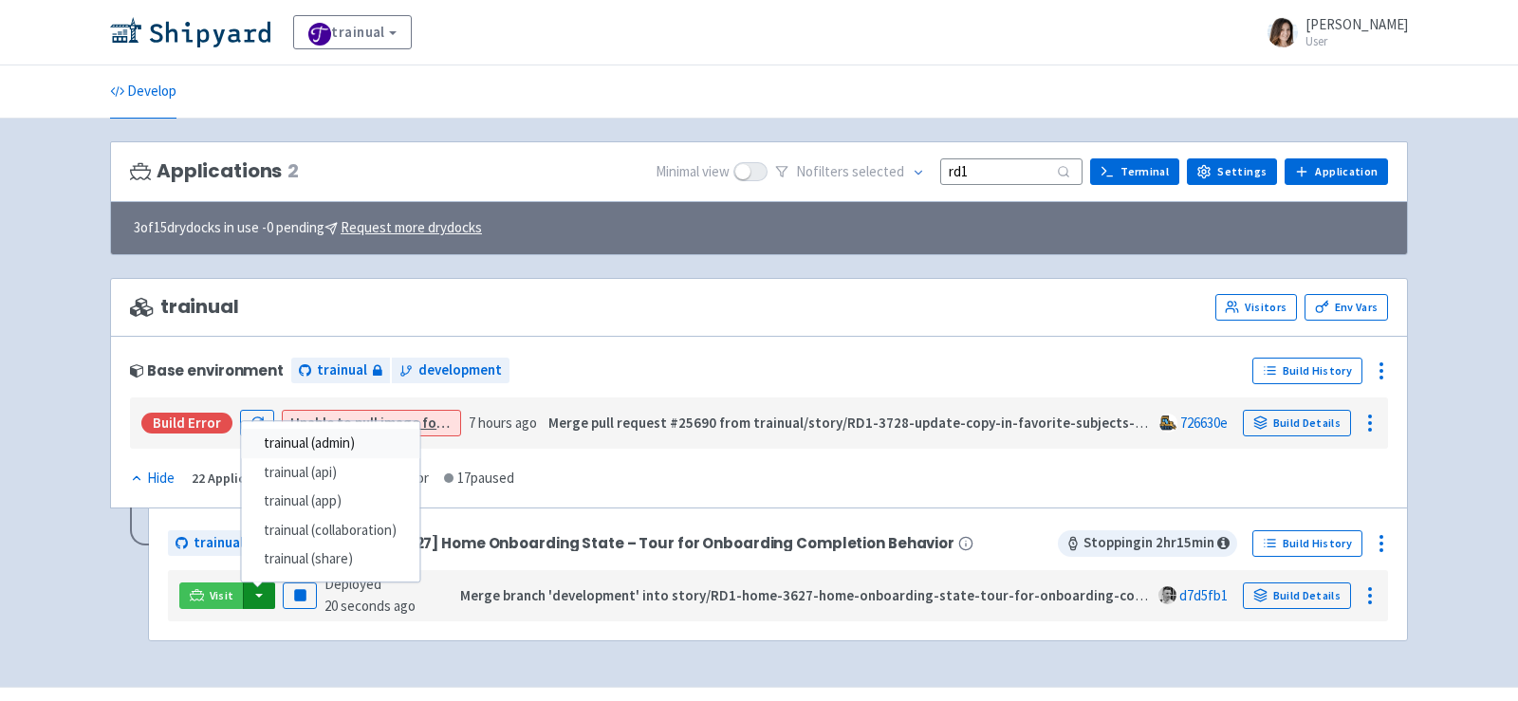
click at [358, 430] on link "trainual (admin)" at bounding box center [330, 444] width 178 height 29
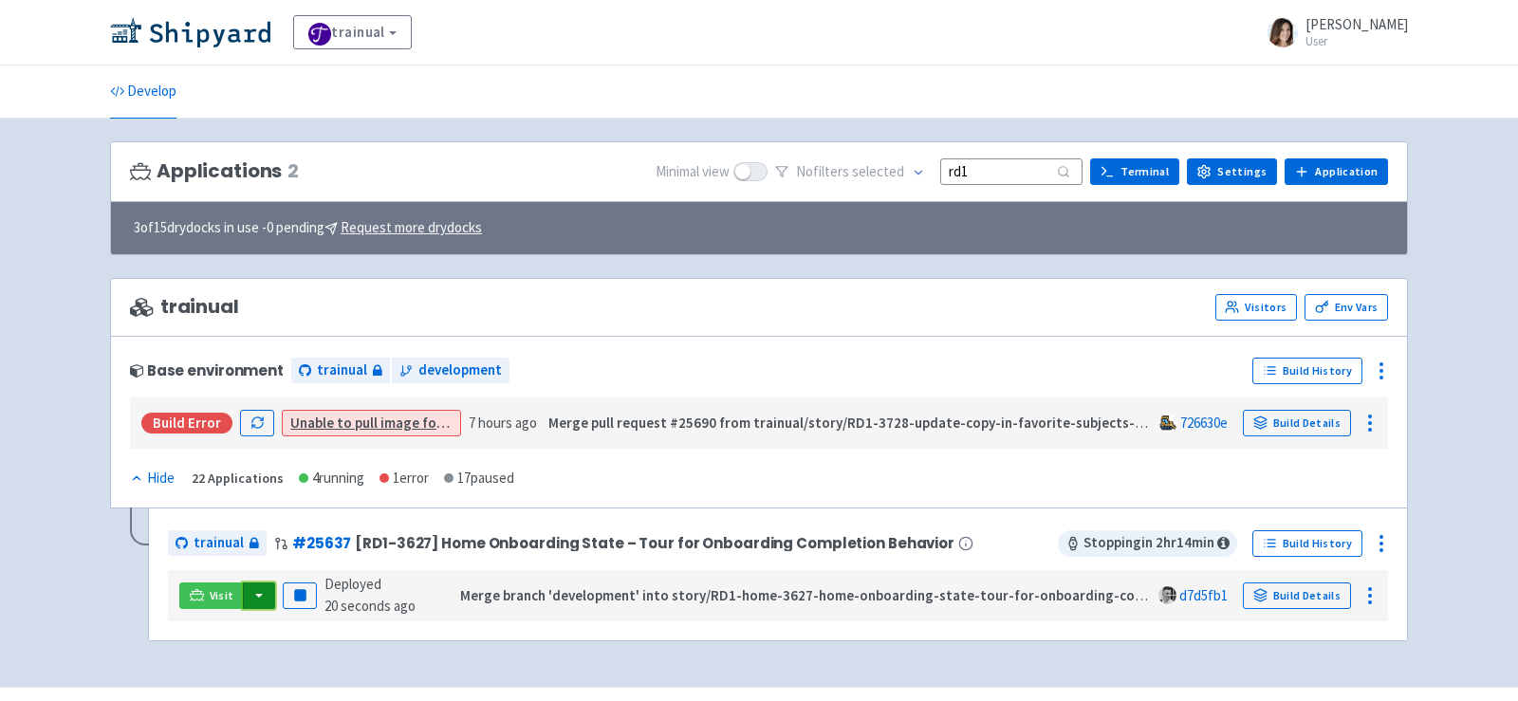
click at [254, 593] on button "button" at bounding box center [259, 595] width 32 height 27
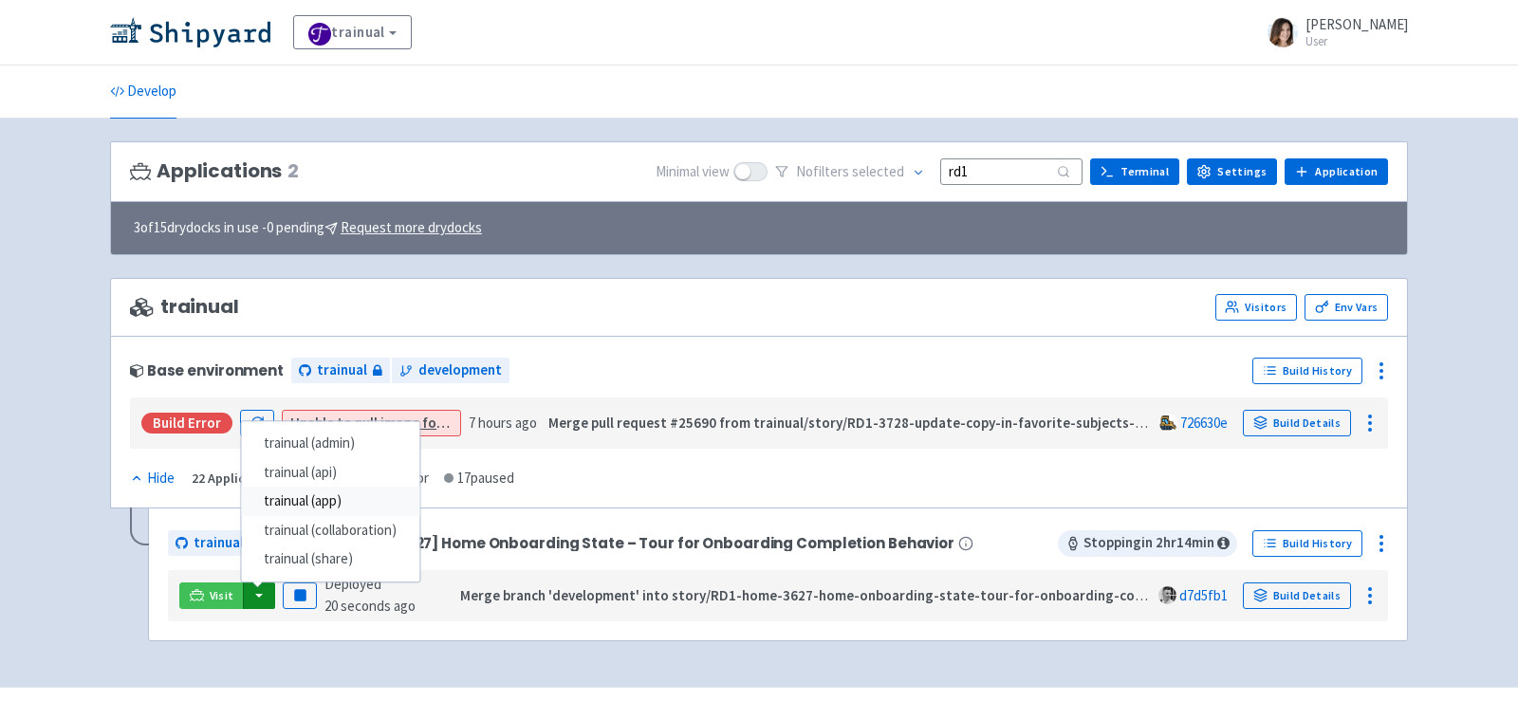
click at [381, 490] on link "trainual (app)" at bounding box center [330, 502] width 178 height 29
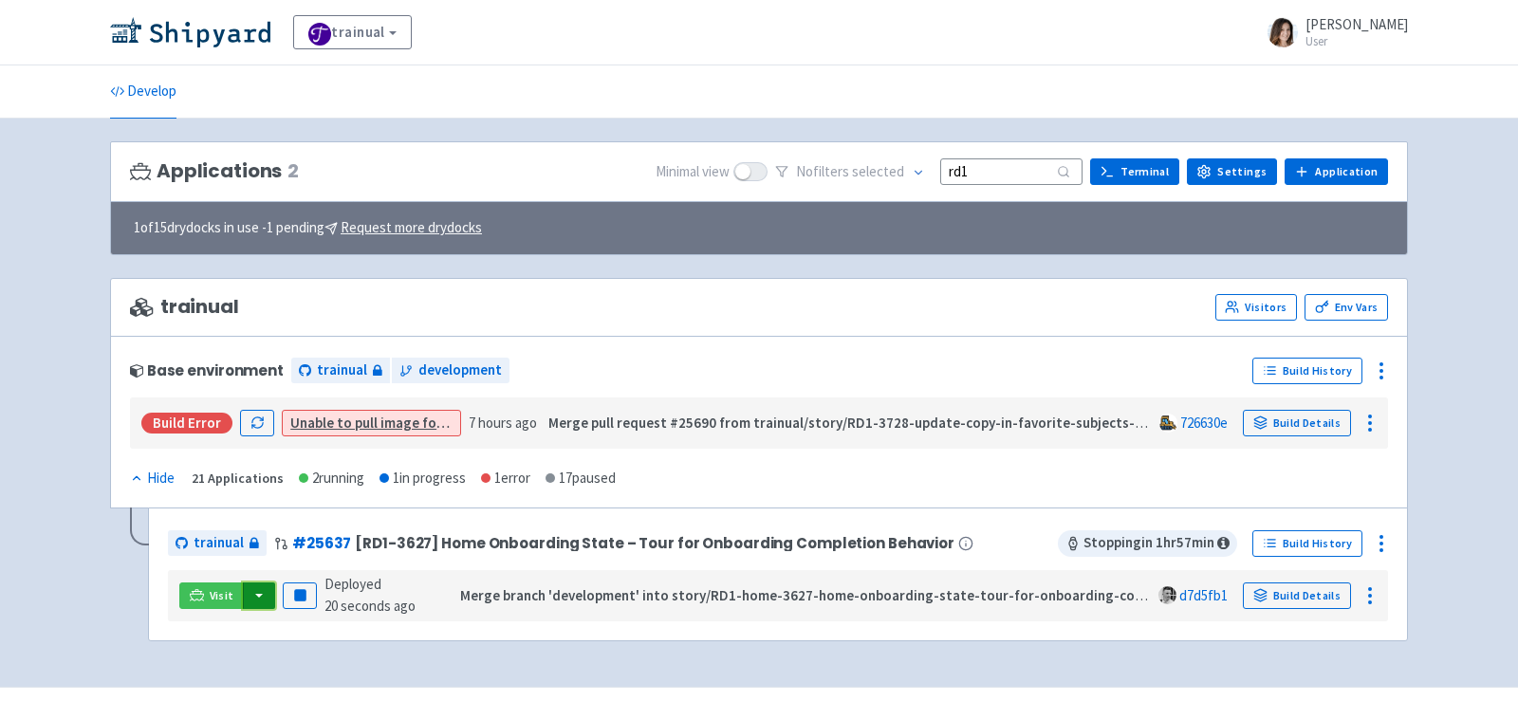
click at [257, 589] on button "button" at bounding box center [259, 595] width 32 height 27
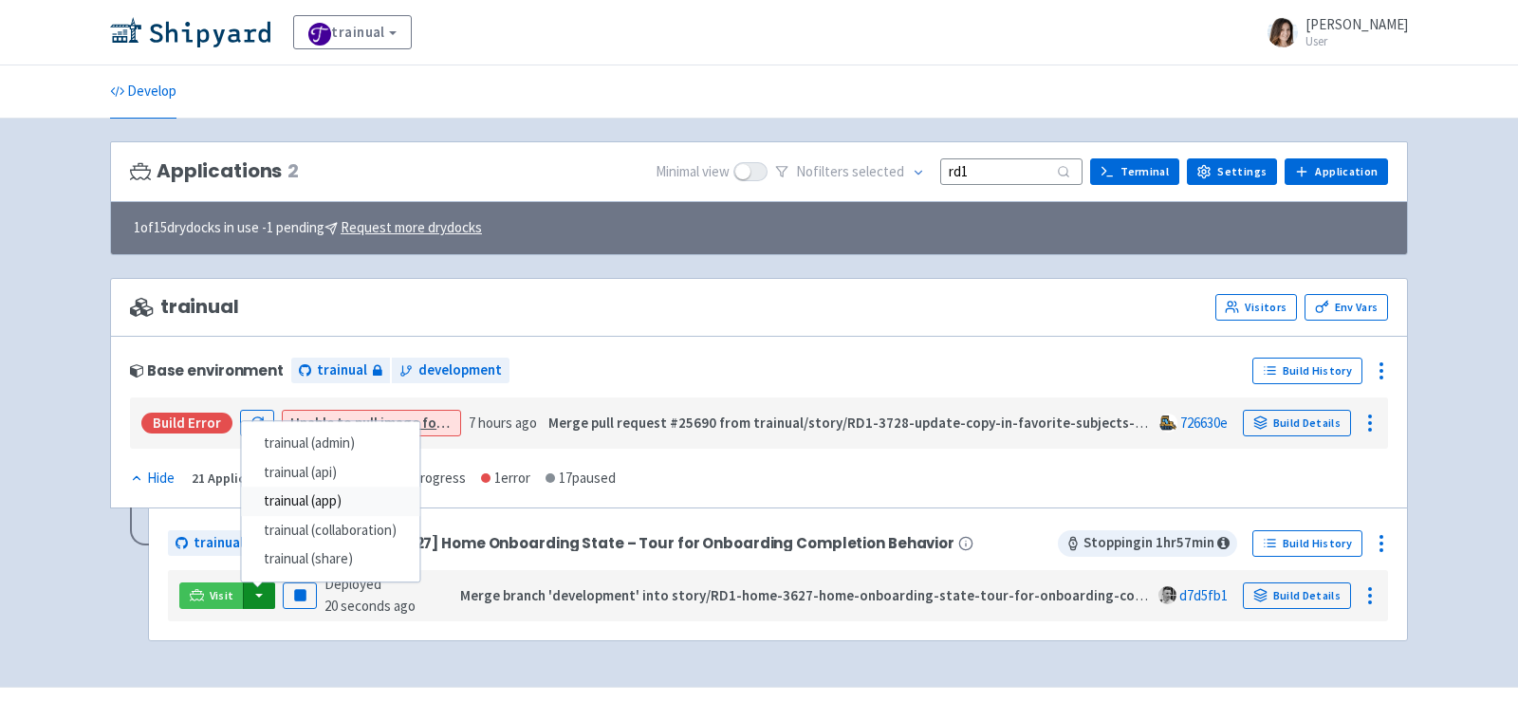
click at [388, 490] on link "trainual (app)" at bounding box center [330, 502] width 178 height 29
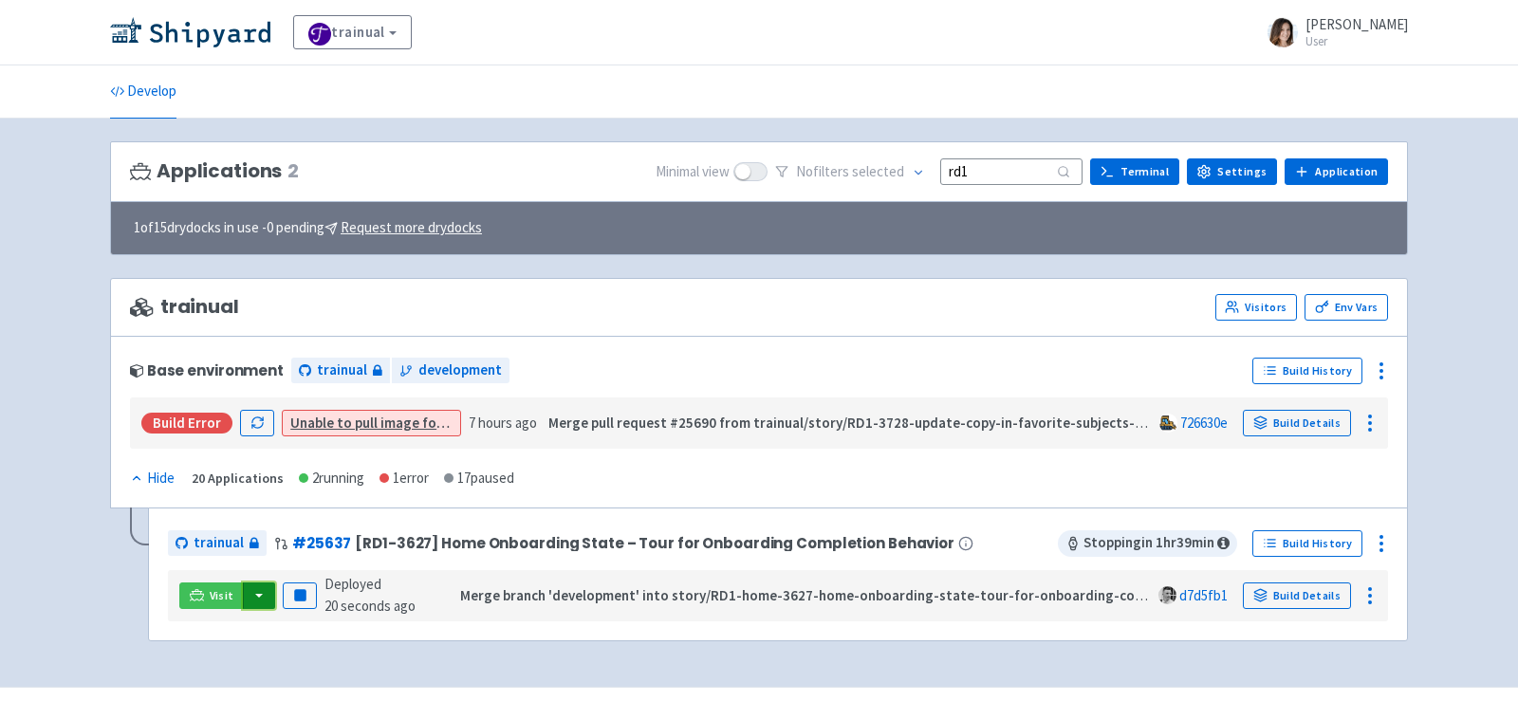
click at [255, 596] on button "button" at bounding box center [259, 595] width 32 height 27
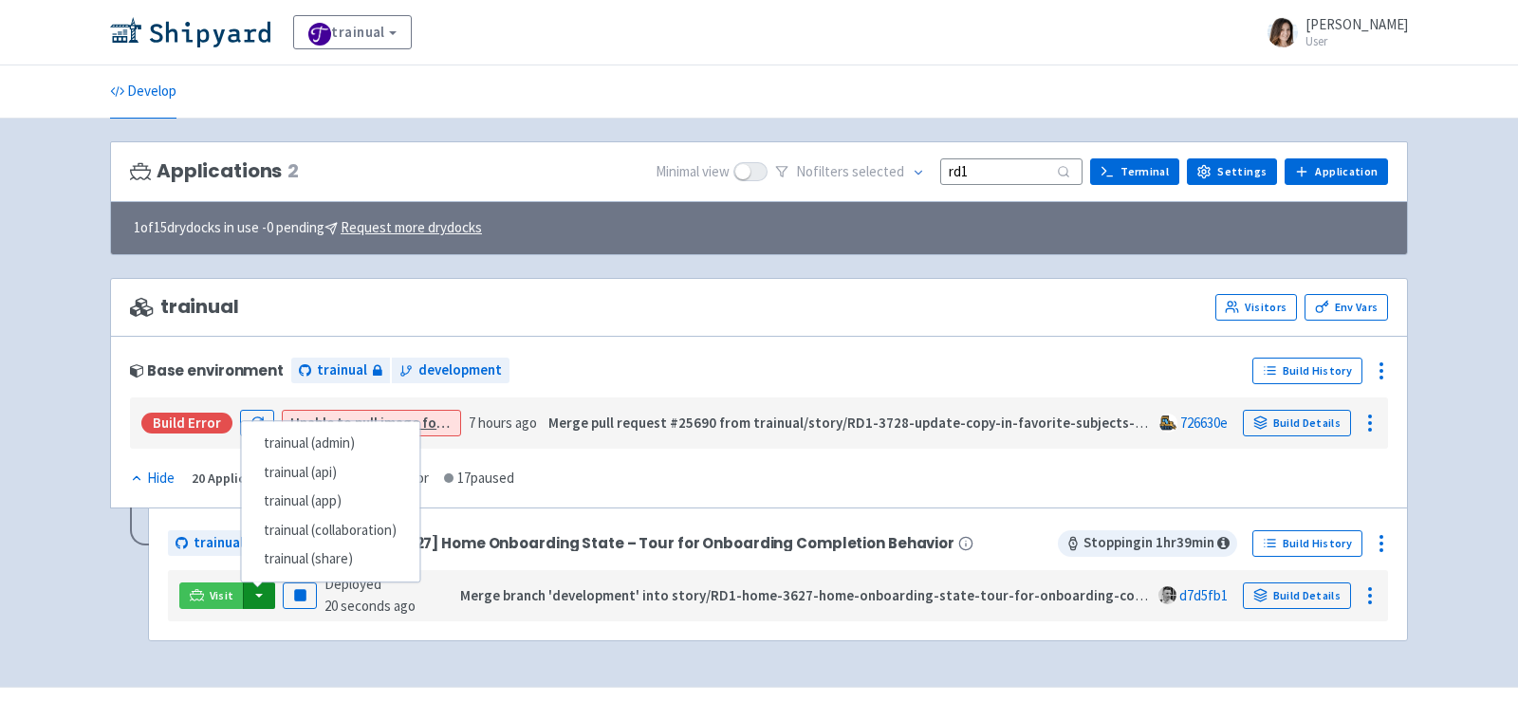
click at [356, 422] on div "trainual (admin) trainual (api) trainual (app) trainual (collaboration) trainua…" at bounding box center [330, 501] width 180 height 161
click at [356, 432] on link "trainual (admin)" at bounding box center [330, 444] width 178 height 29
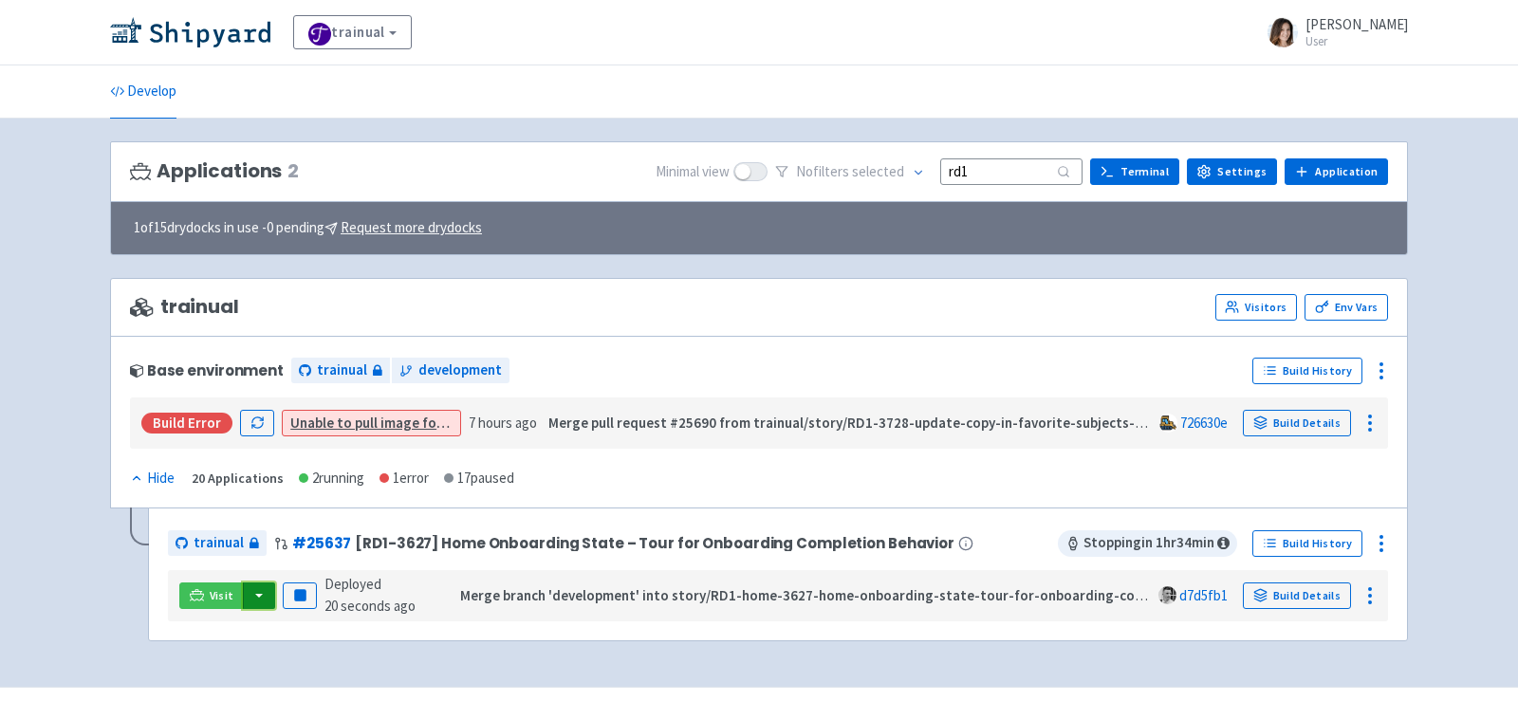
click at [262, 582] on button "button" at bounding box center [259, 595] width 32 height 27
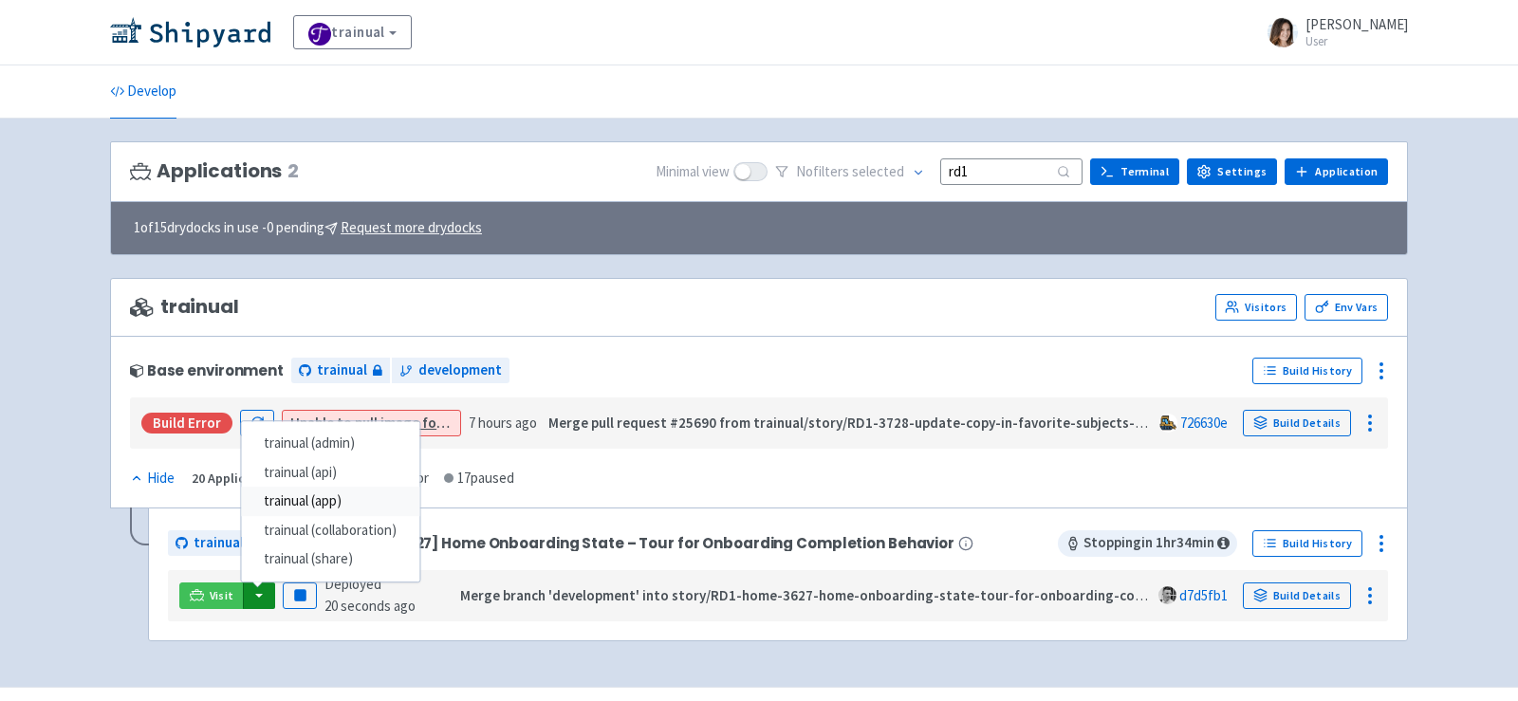
click at [353, 506] on link "trainual (app)" at bounding box center [330, 502] width 178 height 29
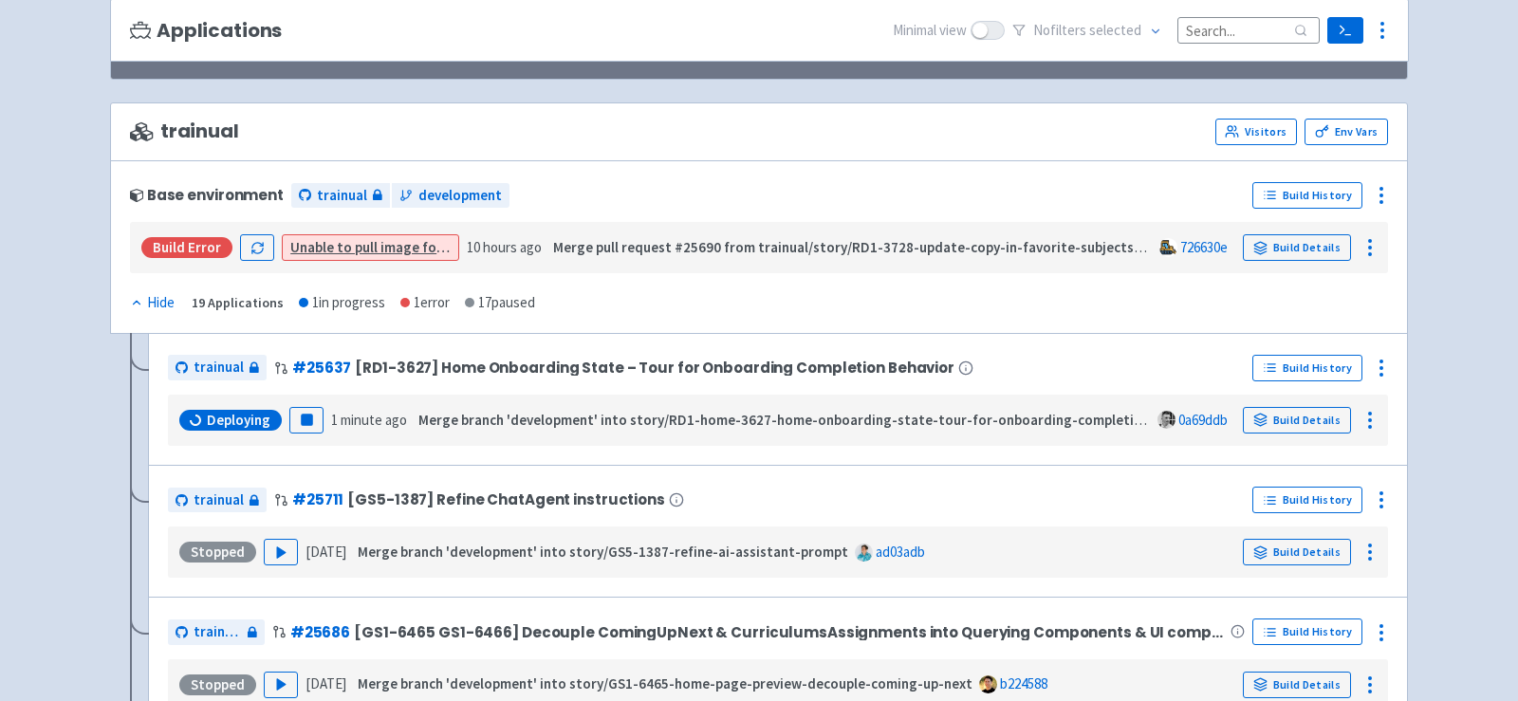
scroll to position [183, 0]
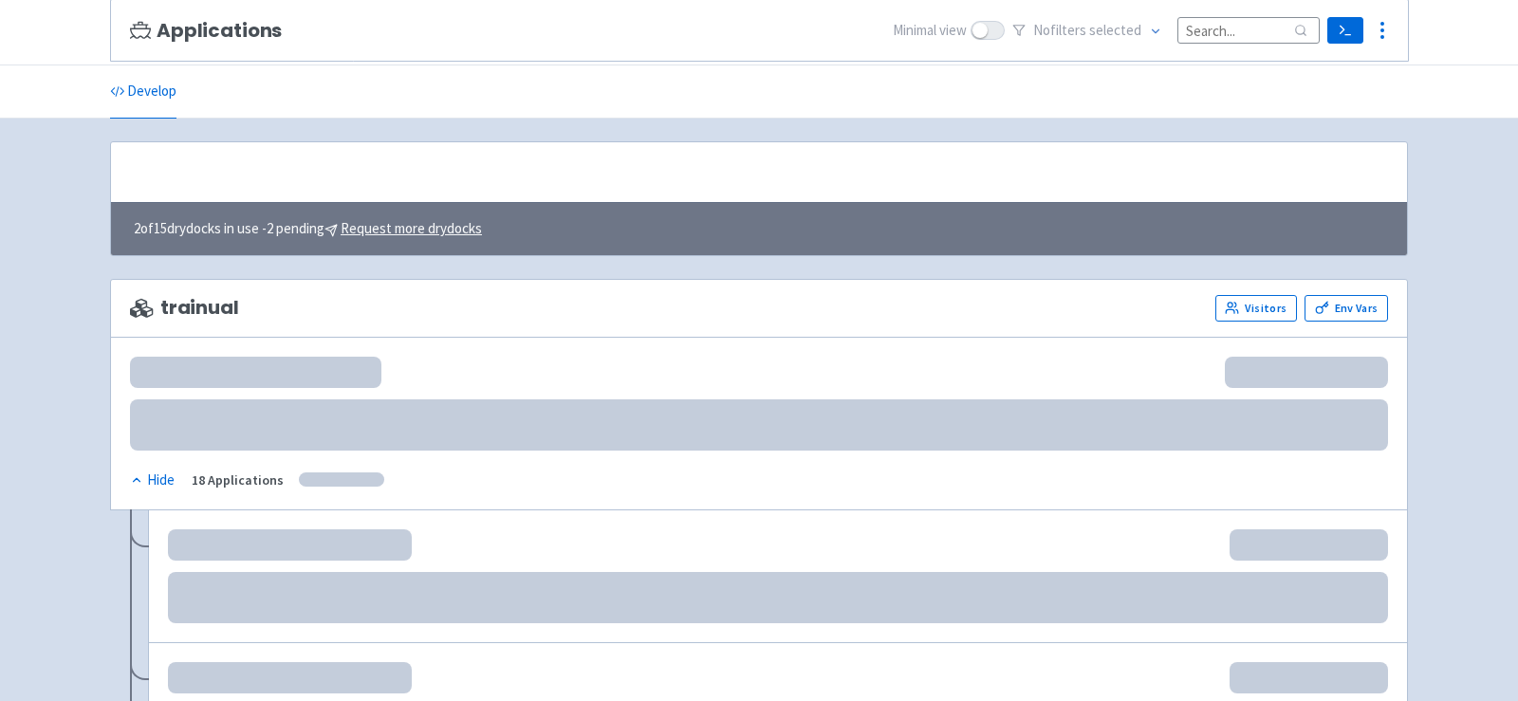
scroll to position [183, 0]
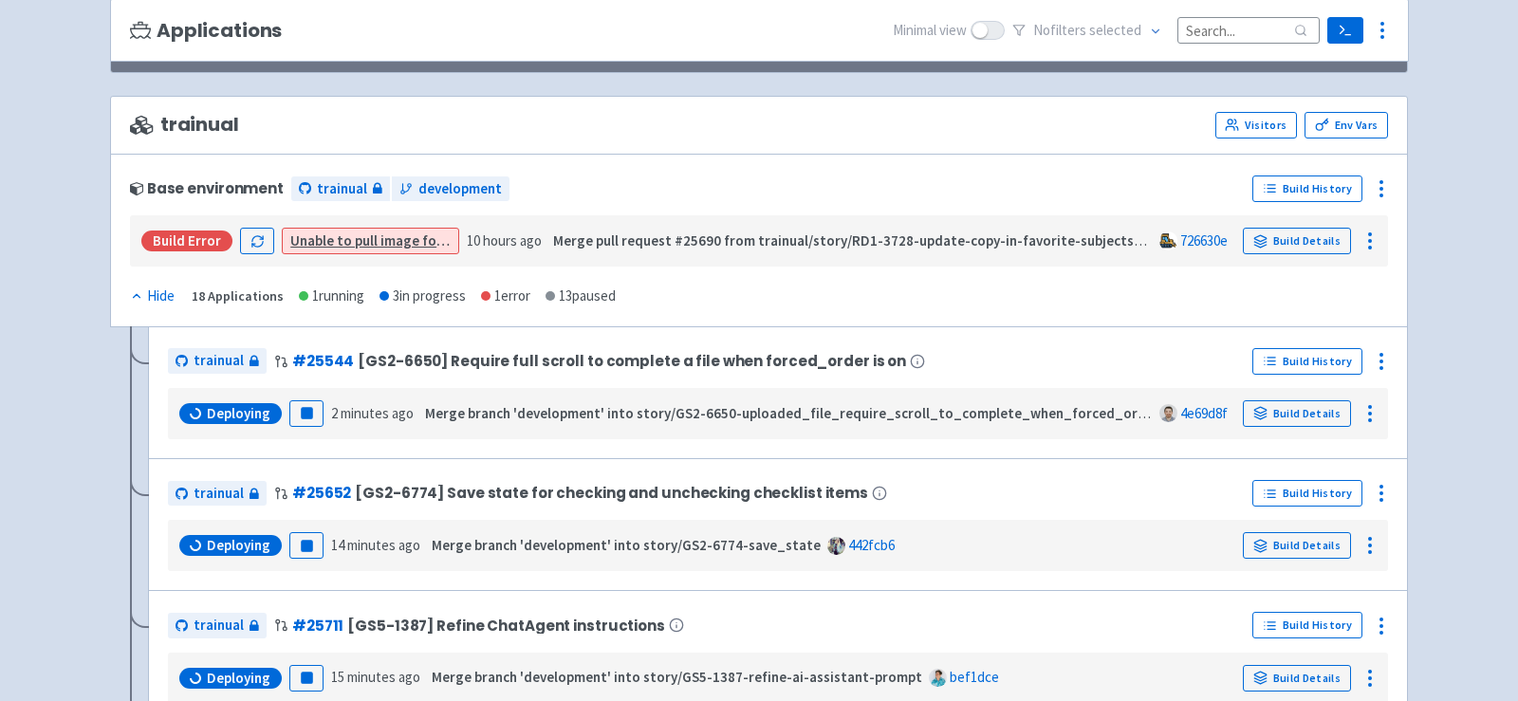
click at [1233, 42] on input at bounding box center [1248, 30] width 142 height 26
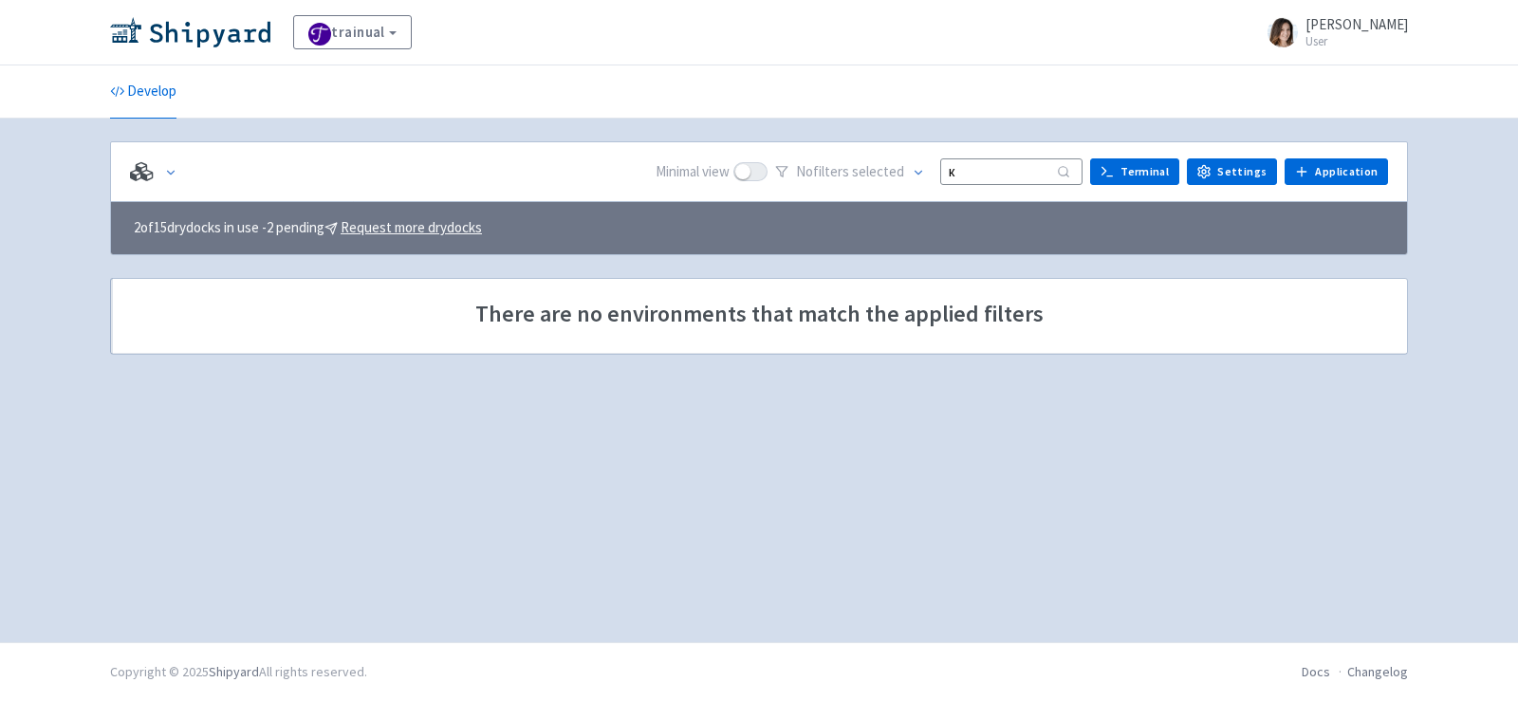
scroll to position [0, 0]
type input "к"
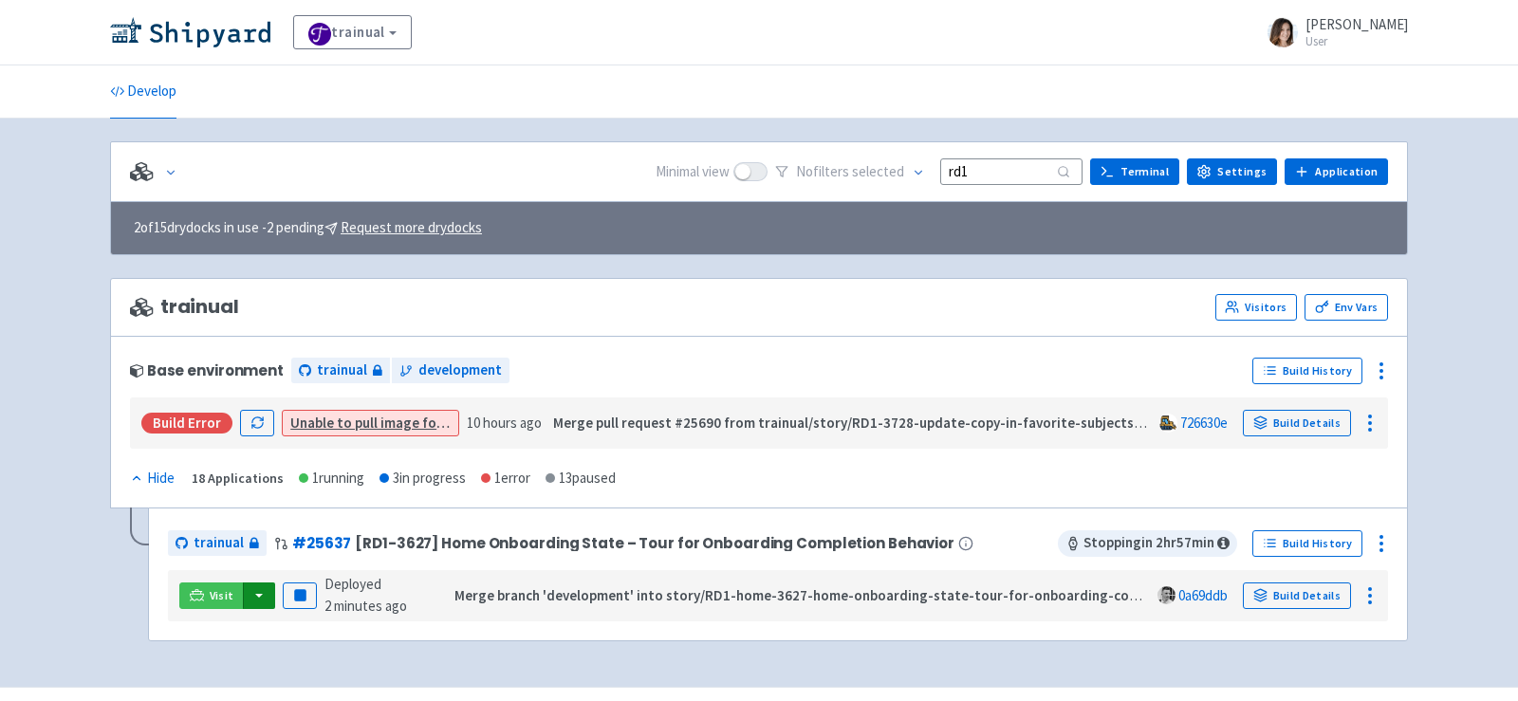
type input "rd1"
click at [258, 582] on button "button" at bounding box center [259, 595] width 32 height 27
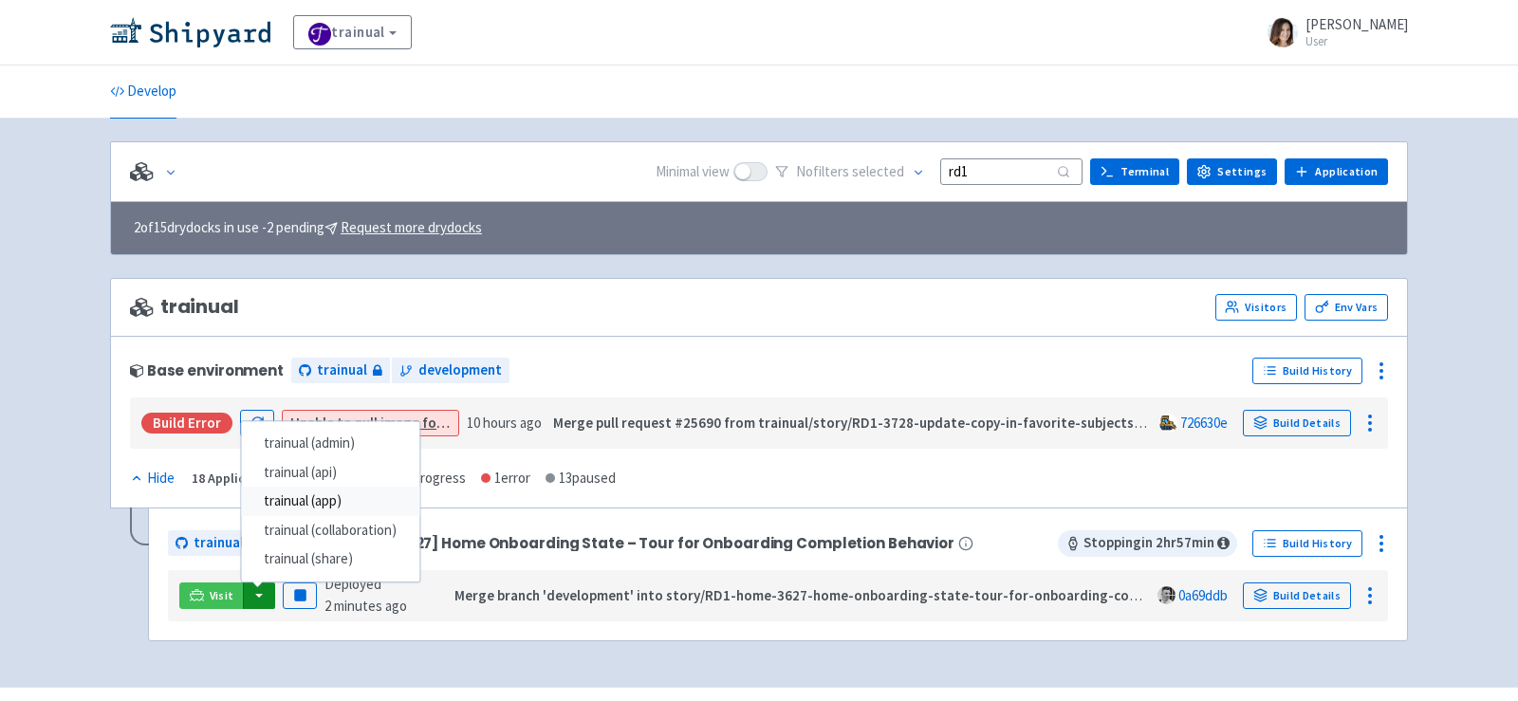
click at [332, 491] on link "trainual (app)" at bounding box center [330, 502] width 178 height 29
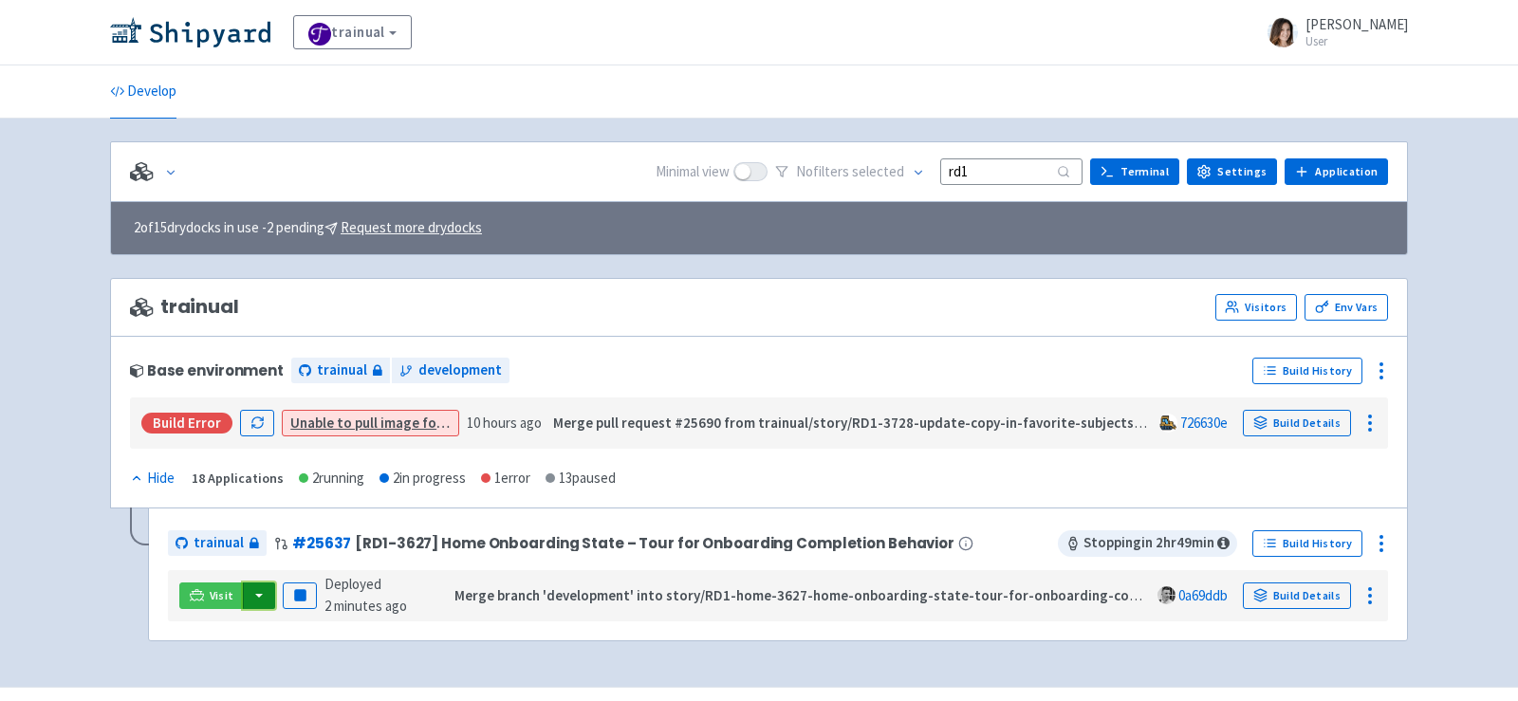
click at [248, 595] on button "button" at bounding box center [259, 595] width 32 height 27
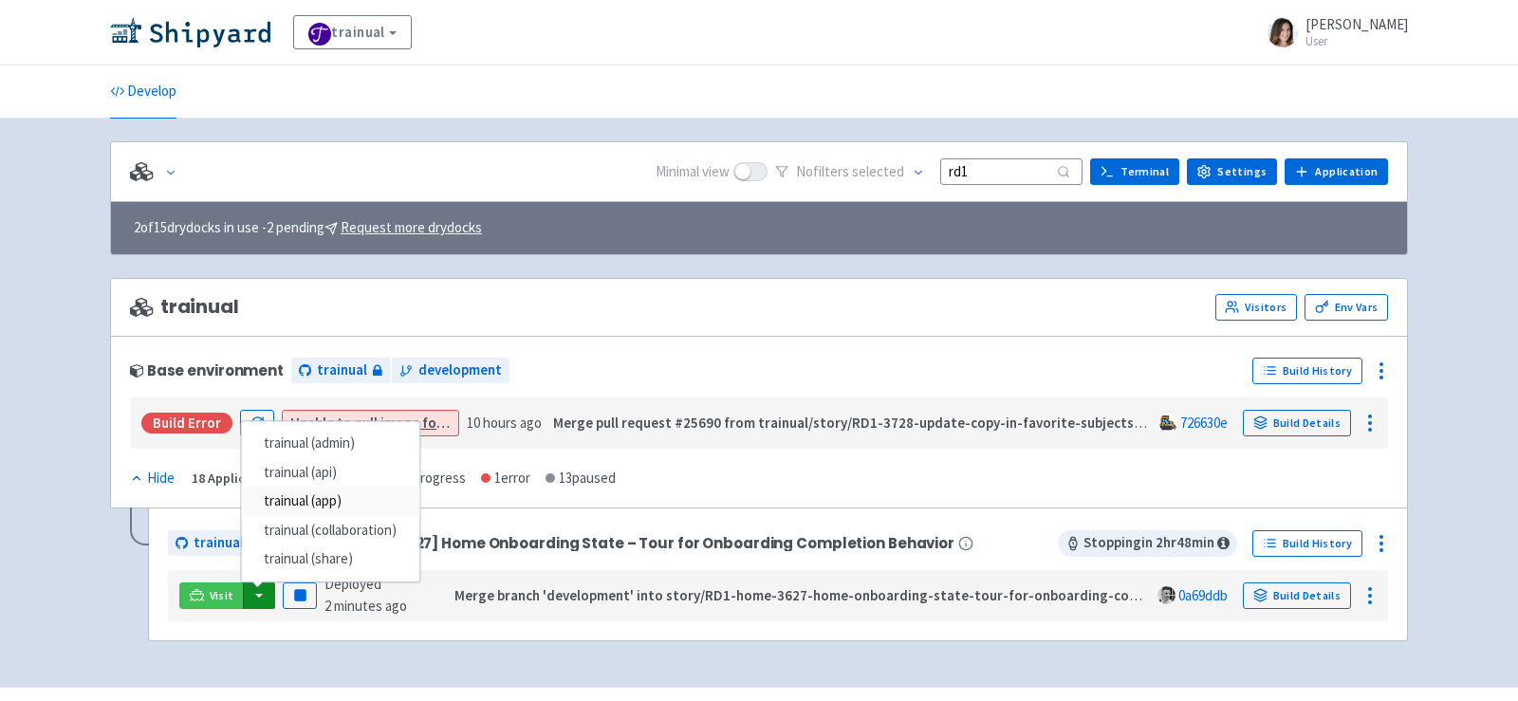
click at [362, 505] on link "trainual (app)" at bounding box center [330, 502] width 178 height 29
